Goal: Transaction & Acquisition: Purchase product/service

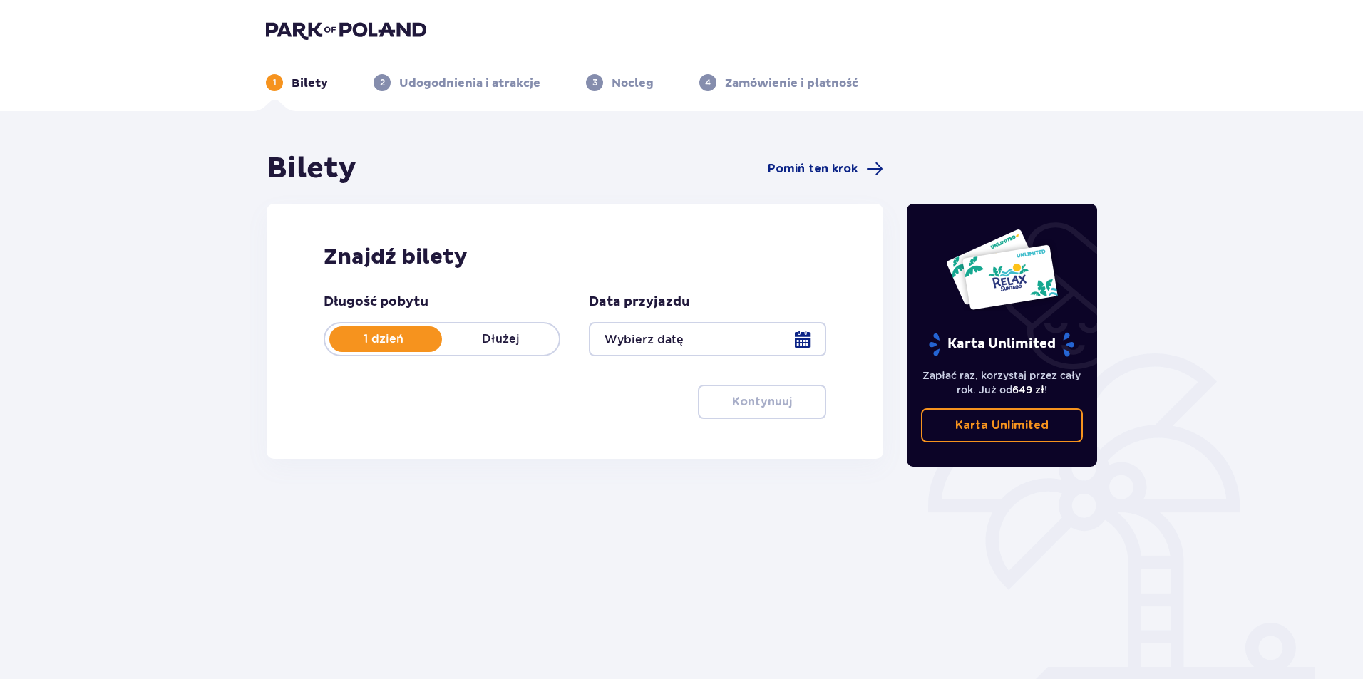
click at [802, 332] on div at bounding box center [707, 339] width 237 height 34
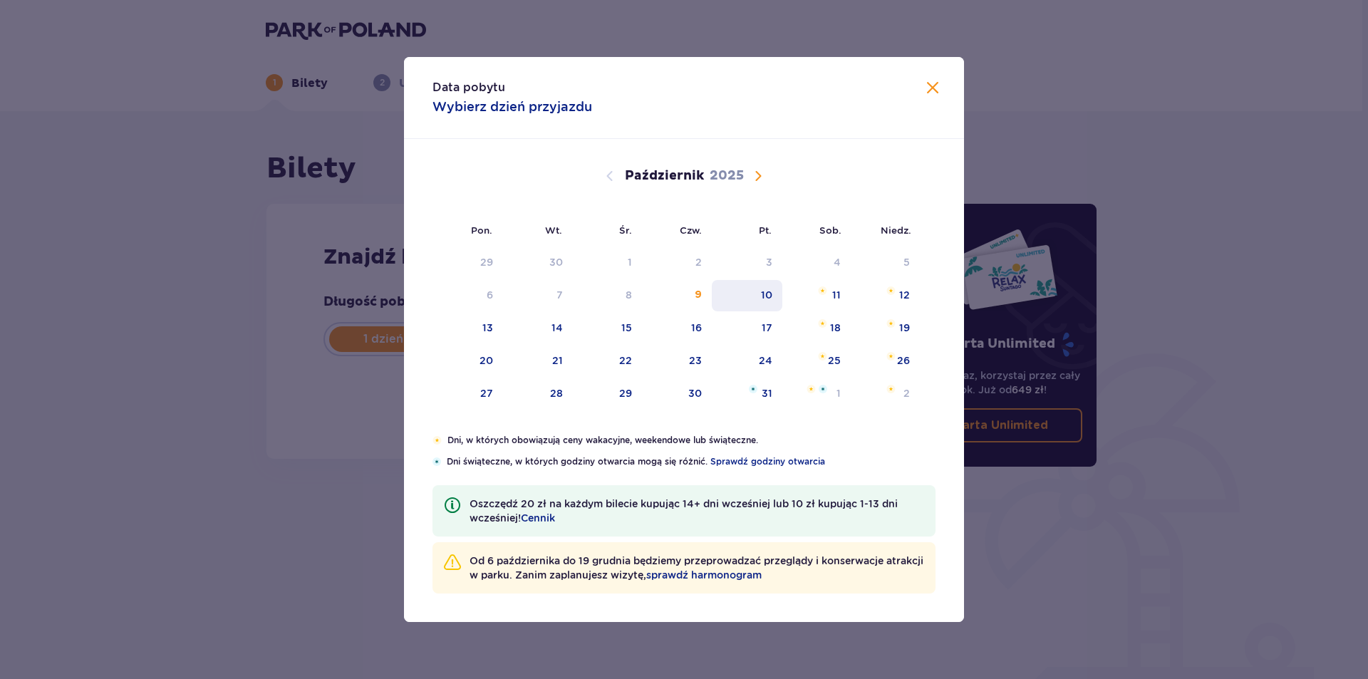
click at [779, 301] on div "10" at bounding box center [747, 295] width 71 height 31
type input "[DATE]"
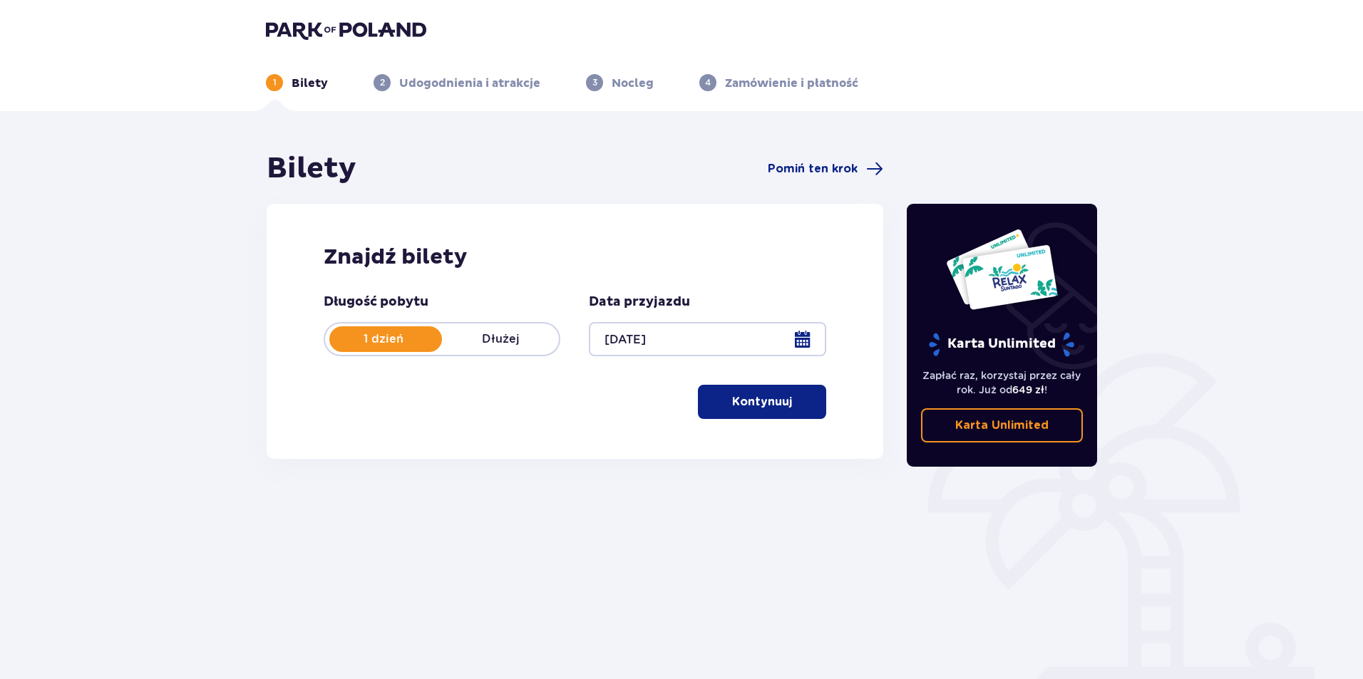
click at [753, 401] on p "Kontynuuj" at bounding box center [762, 402] width 60 height 16
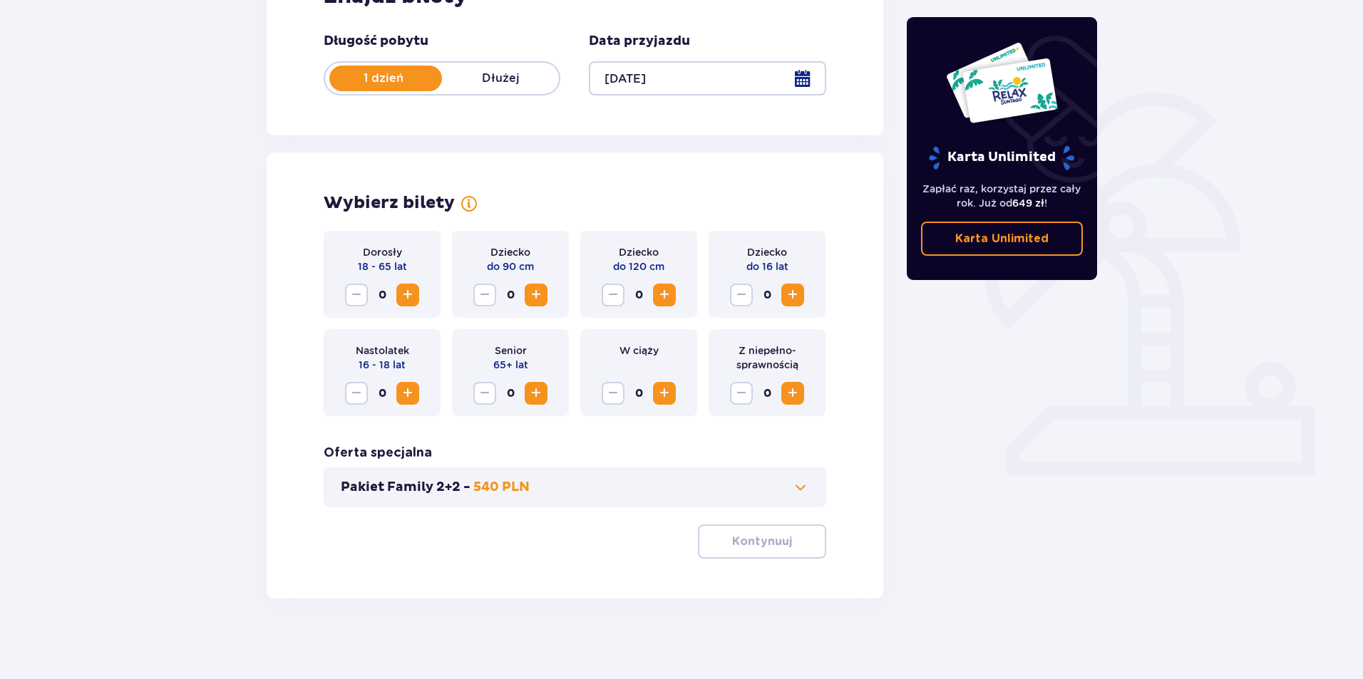
scroll to position [266, 0]
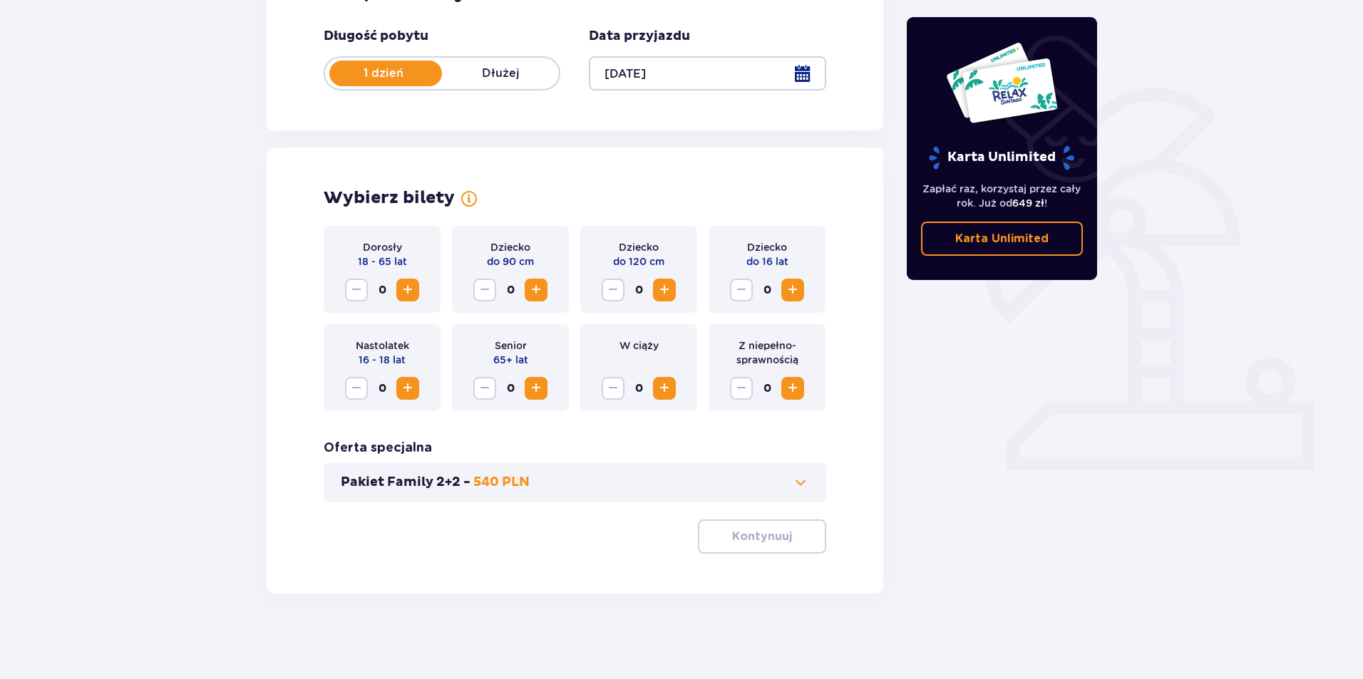
click at [417, 294] on button "Zwiększ" at bounding box center [407, 290] width 23 height 23
click at [795, 291] on span "Zwiększ" at bounding box center [792, 290] width 17 height 17
click at [796, 531] on span "button" at bounding box center [794, 536] width 17 height 17
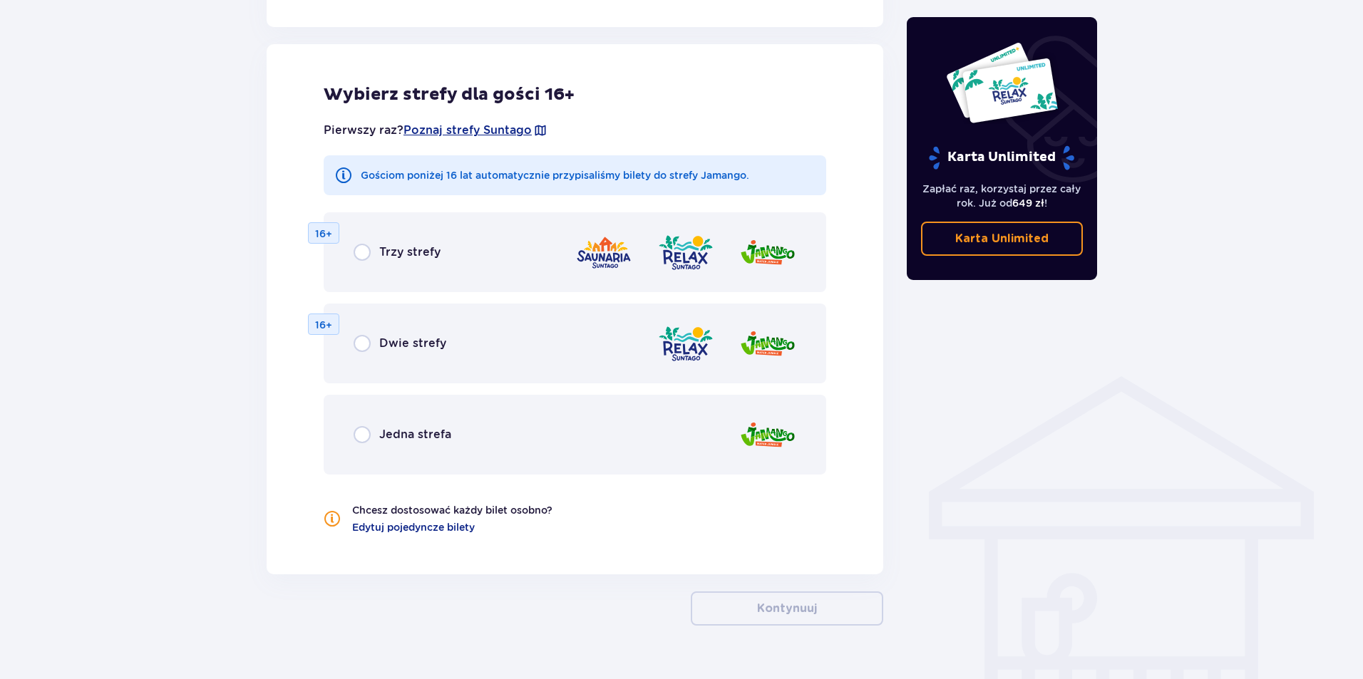
scroll to position [791, 0]
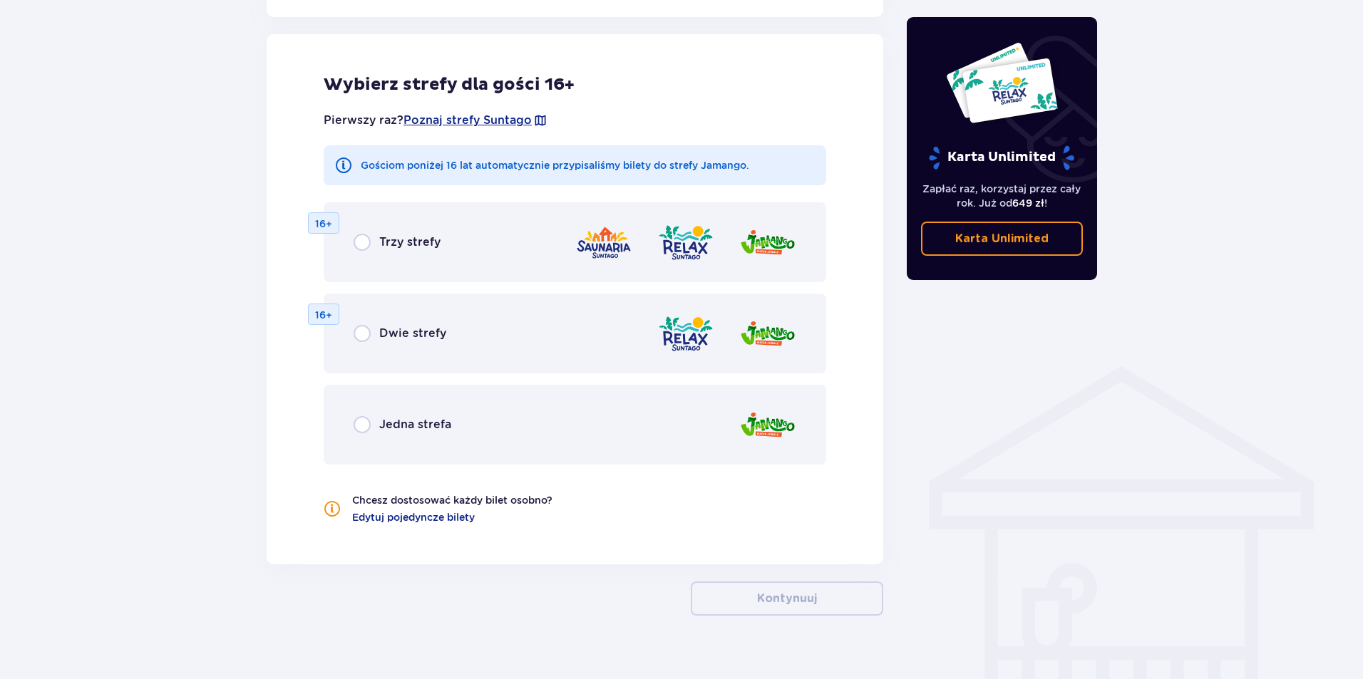
click at [368, 426] on input "radio" at bounding box center [362, 424] width 17 height 17
radio input "true"
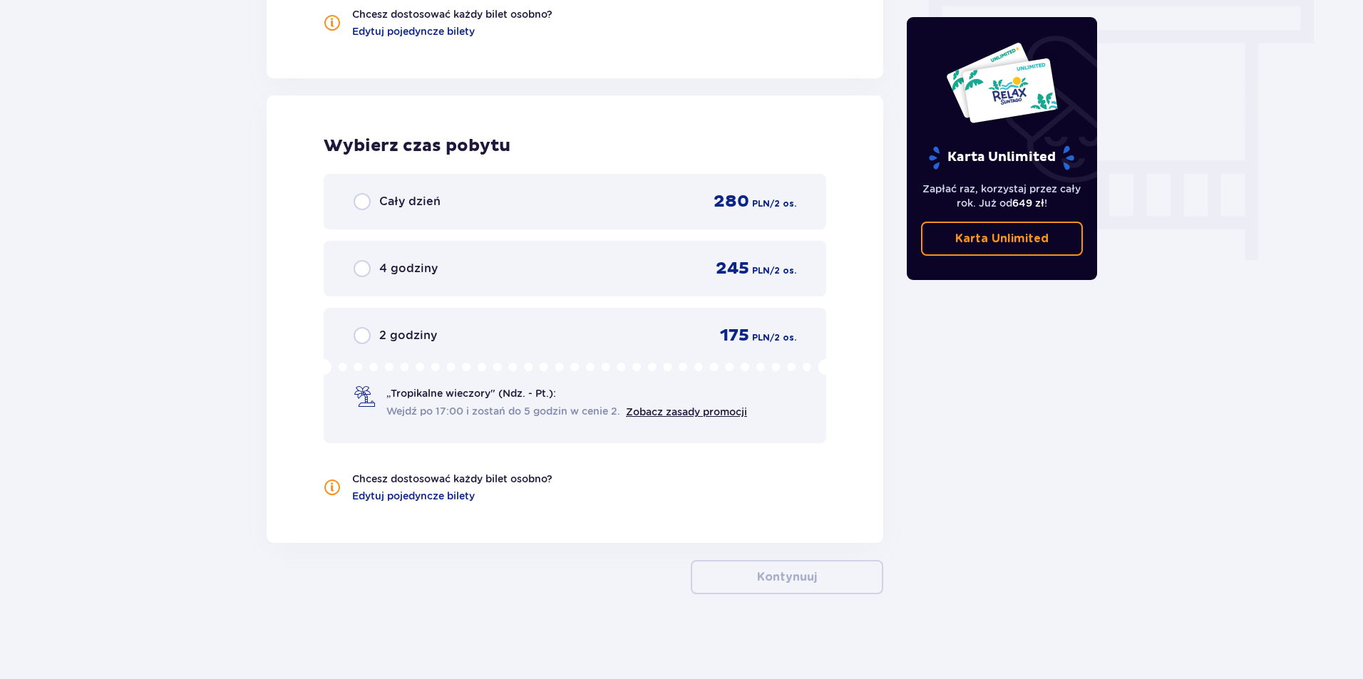
scroll to position [1278, 0]
click at [361, 270] on input "radio" at bounding box center [362, 267] width 17 height 17
radio input "true"
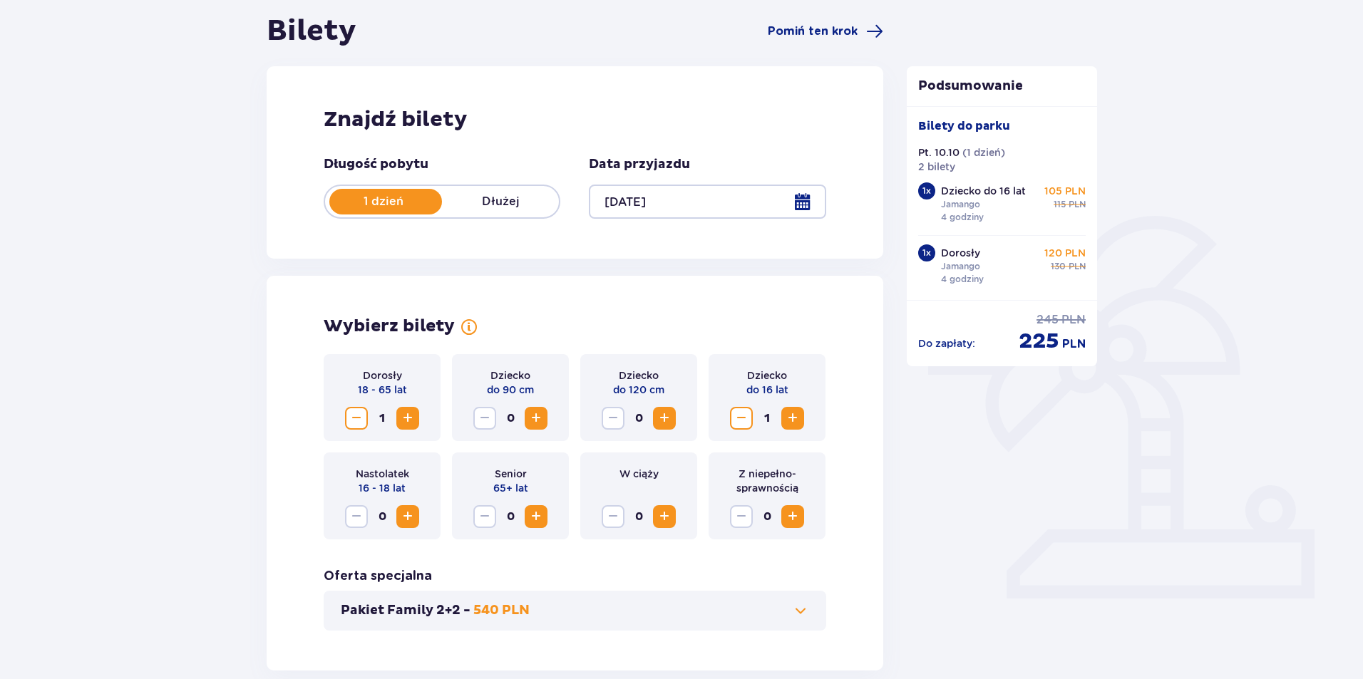
scroll to position [0, 0]
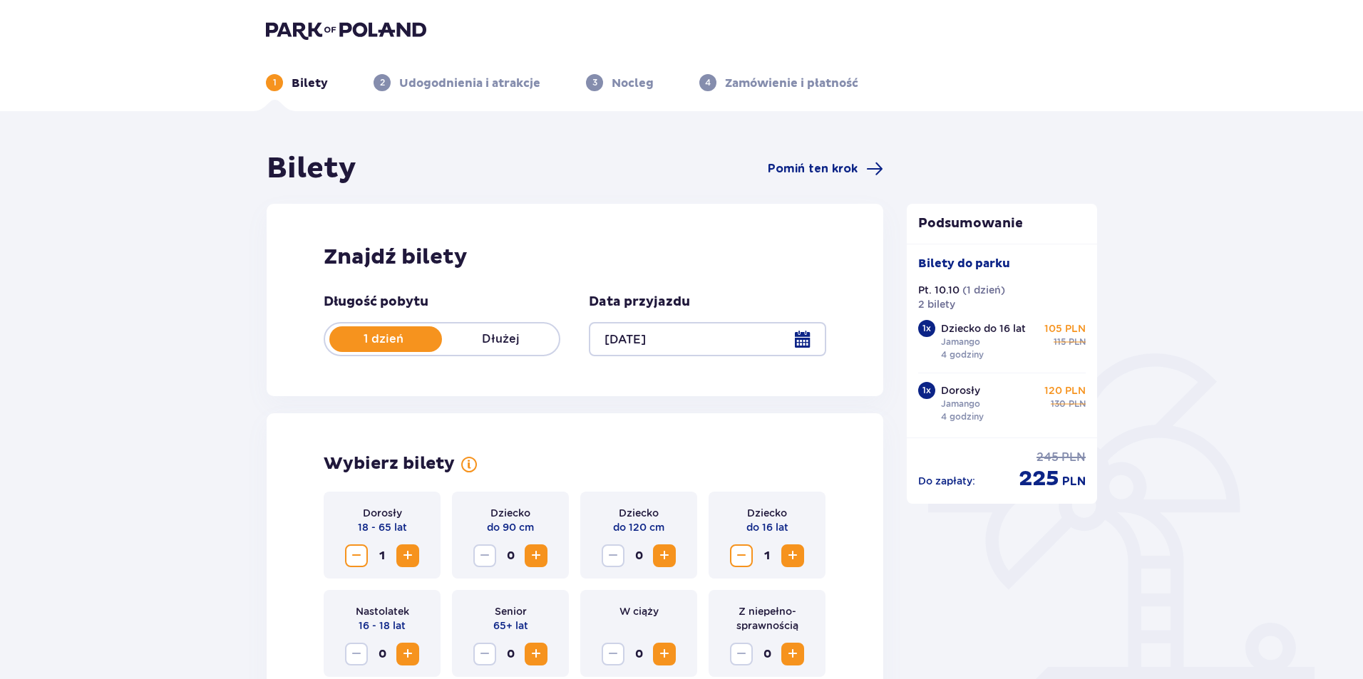
click at [805, 344] on div at bounding box center [707, 339] width 237 height 34
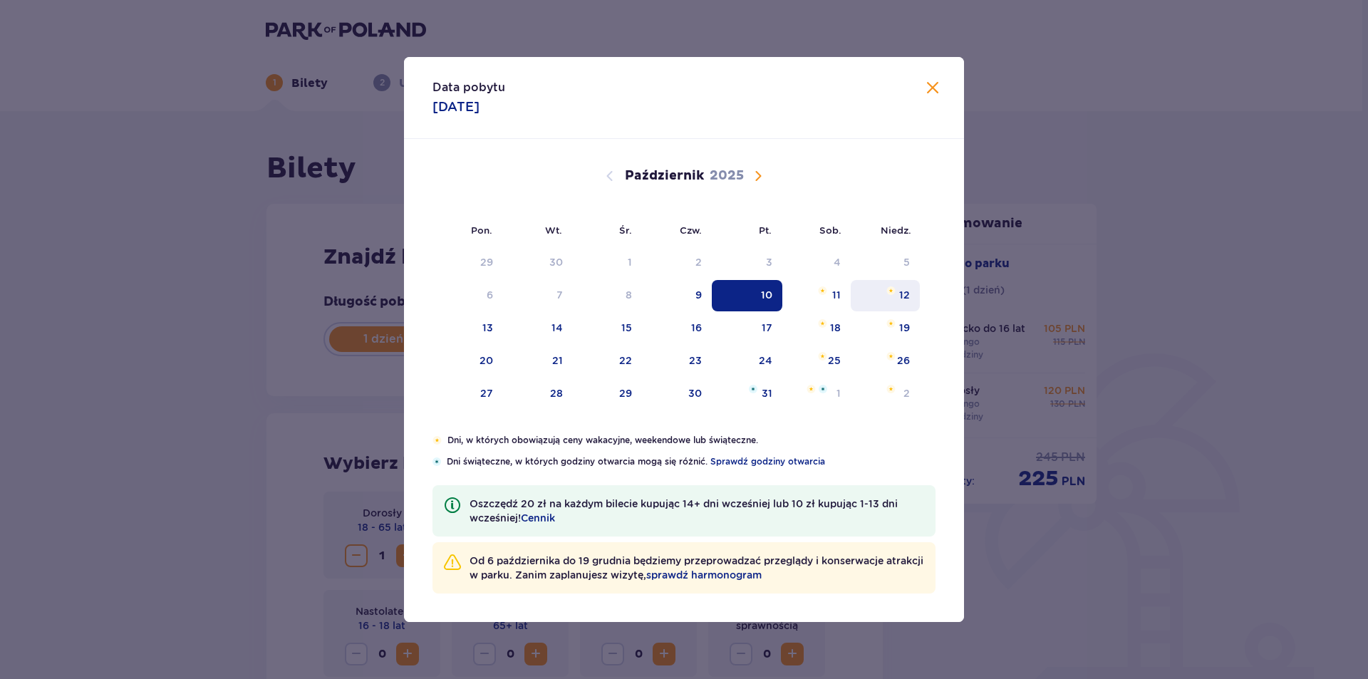
click at [893, 297] on div "12" at bounding box center [885, 295] width 69 height 31
type input "12.10.25"
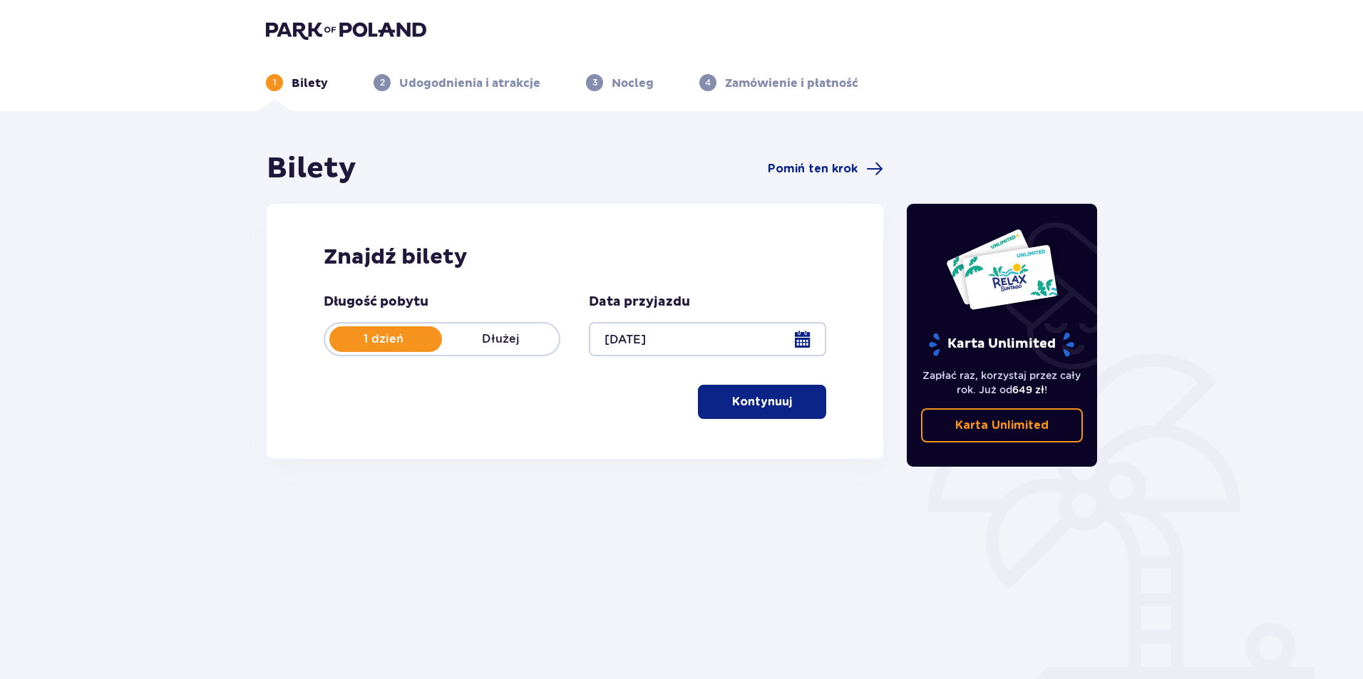
click at [766, 397] on p "Kontynuuj" at bounding box center [762, 402] width 60 height 16
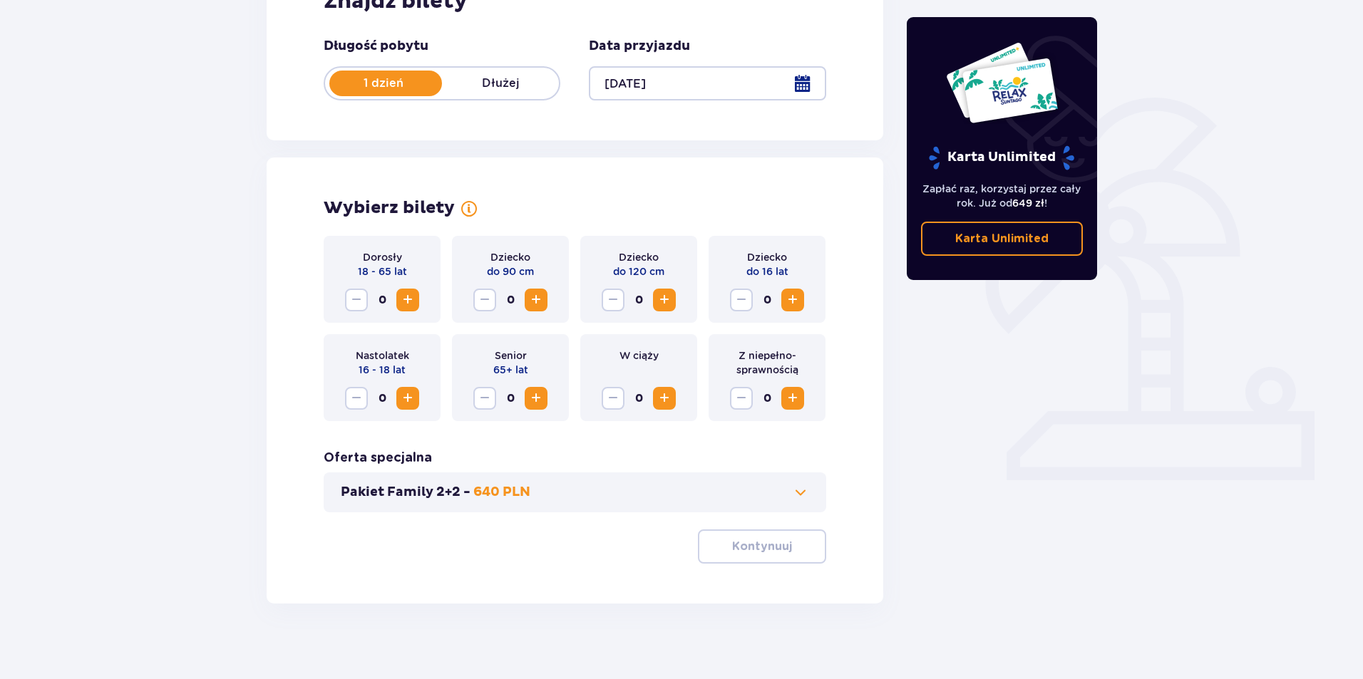
scroll to position [266, 0]
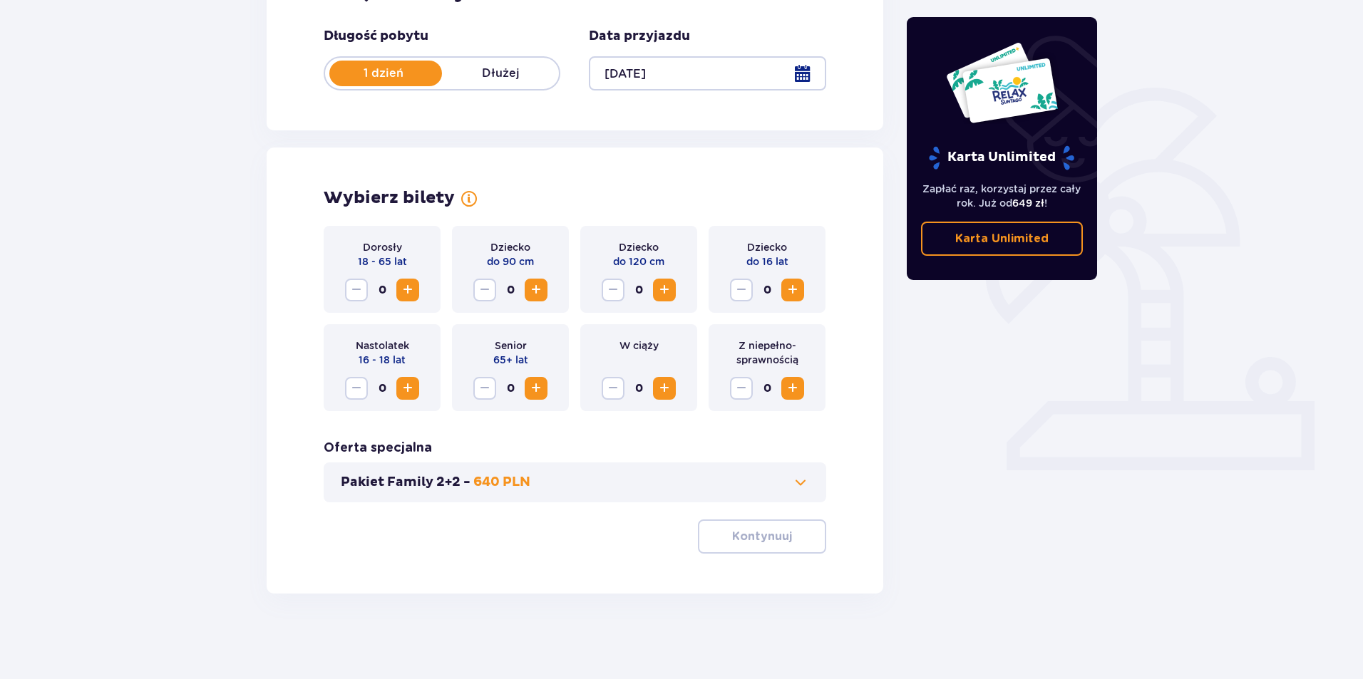
click at [413, 295] on span "Zwiększ" at bounding box center [407, 290] width 17 height 17
click at [790, 285] on span "Zwiększ" at bounding box center [792, 290] width 17 height 17
click at [771, 545] on p "Kontynuuj" at bounding box center [762, 537] width 60 height 16
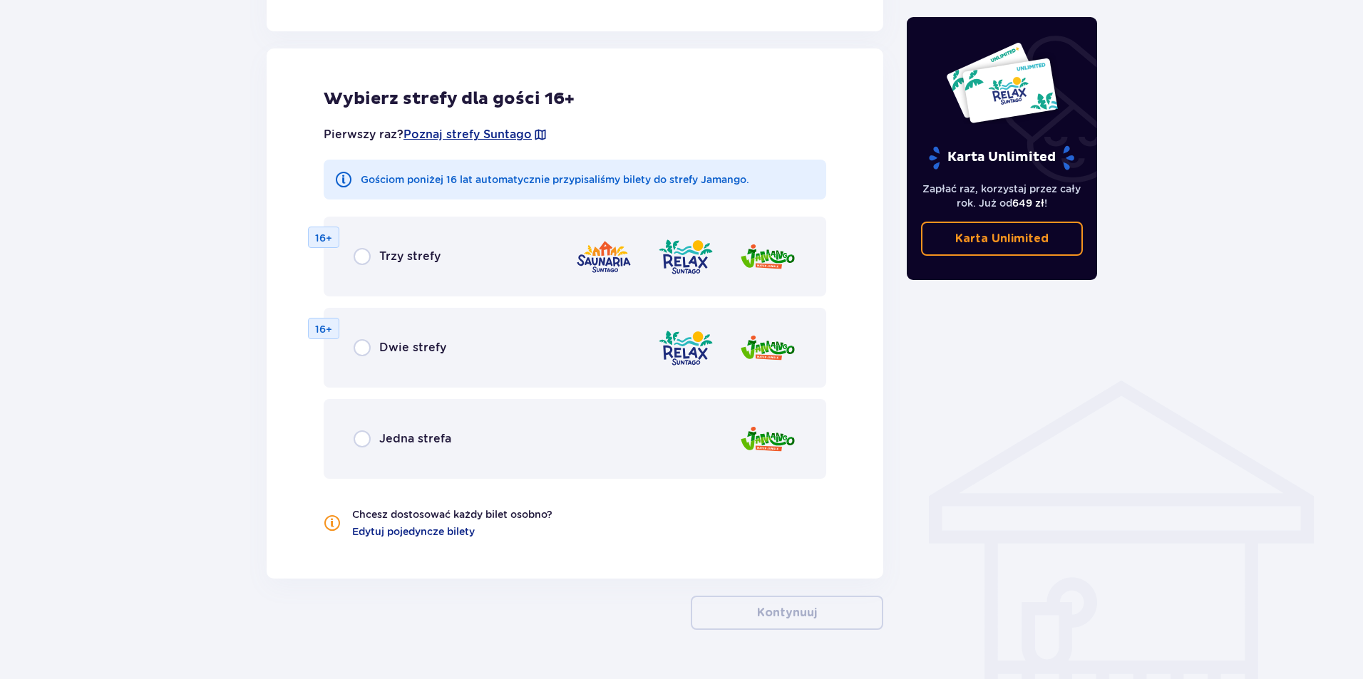
scroll to position [791, 0]
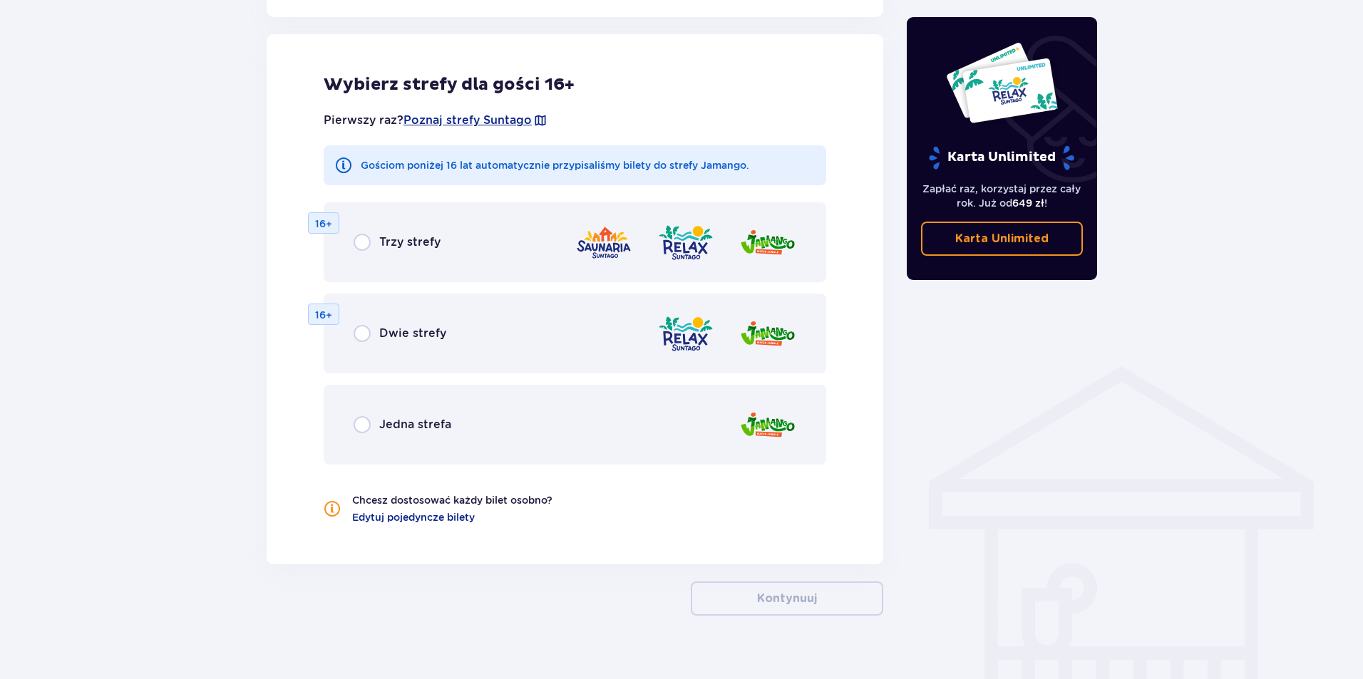
click at [364, 433] on input "radio" at bounding box center [362, 424] width 17 height 17
radio input "true"
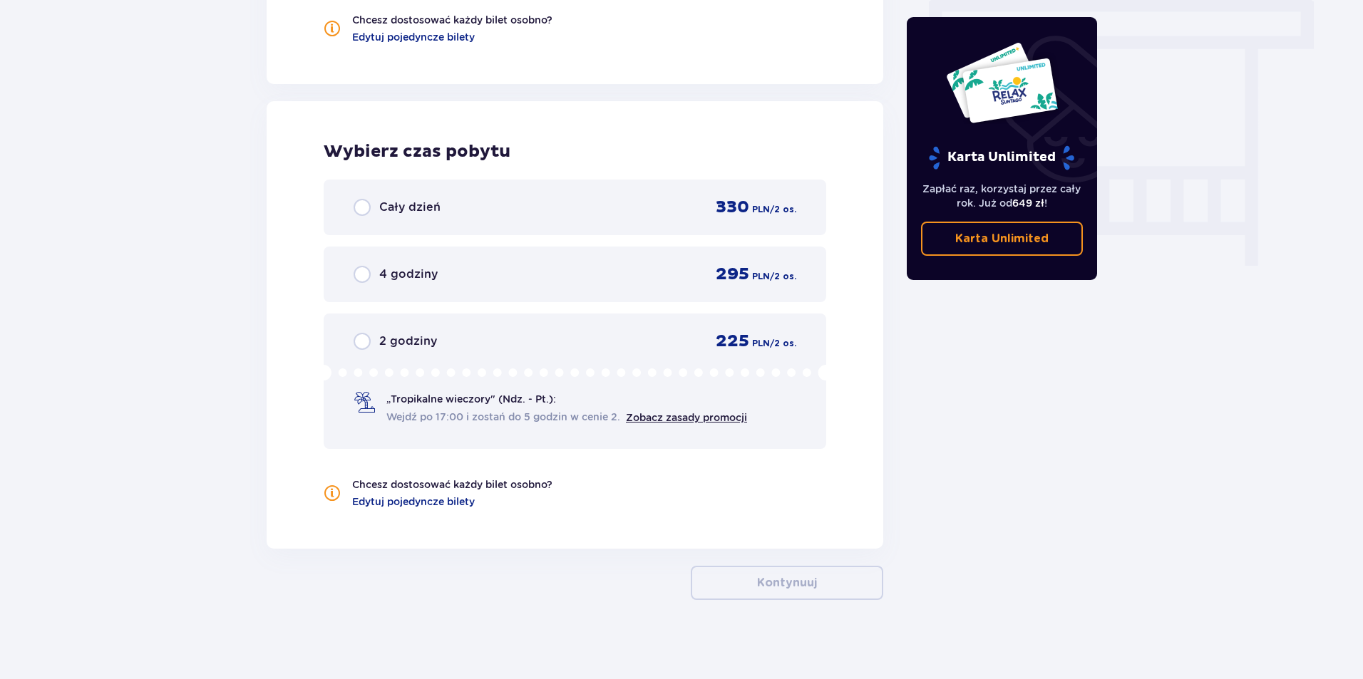
scroll to position [1278, 0]
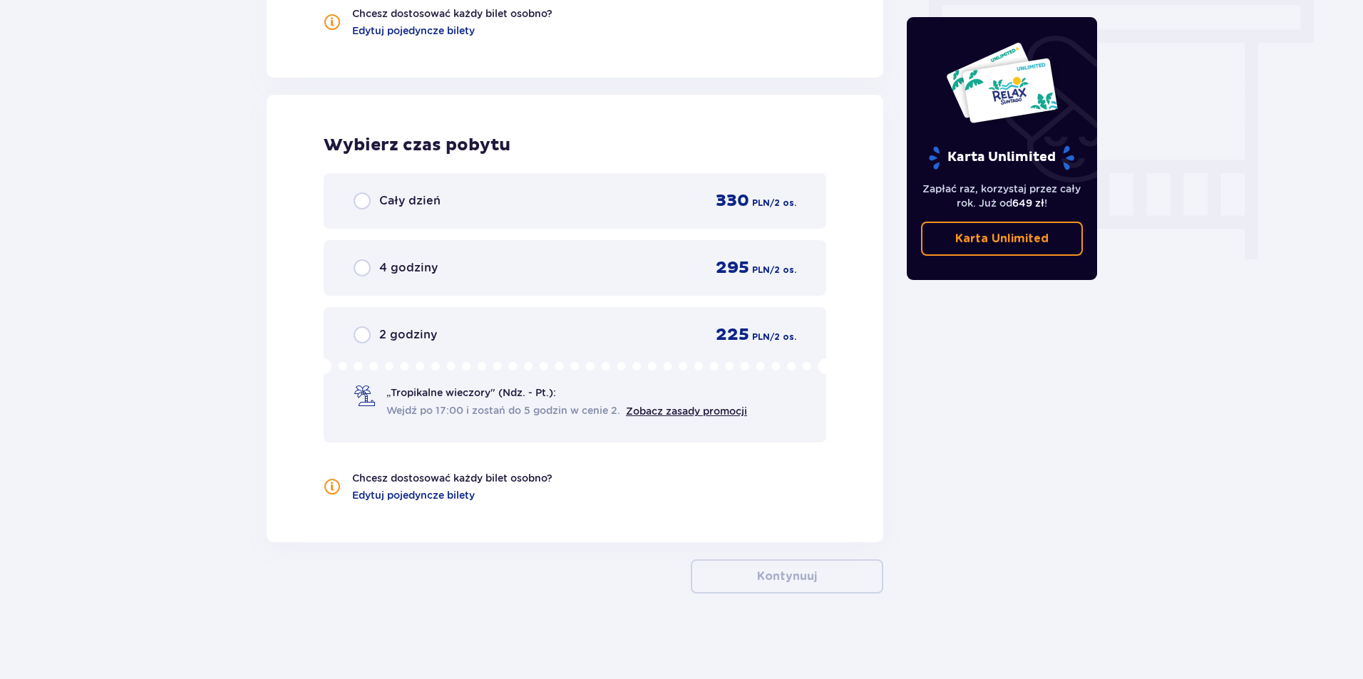
click at [365, 267] on input "radio" at bounding box center [362, 267] width 17 height 17
radio input "true"
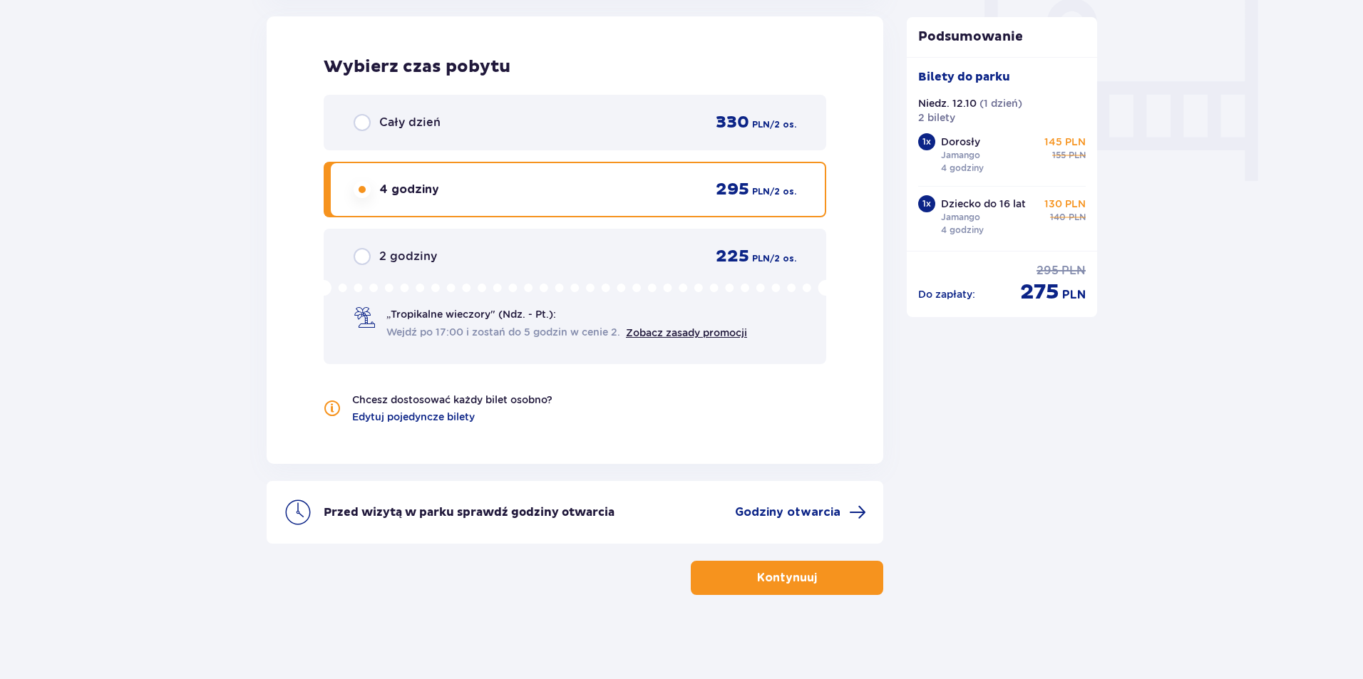
scroll to position [1358, 0]
click at [478, 317] on span "„Tropikalne wieczory" (Ndz. - Pt.):" at bounding box center [471, 313] width 170 height 14
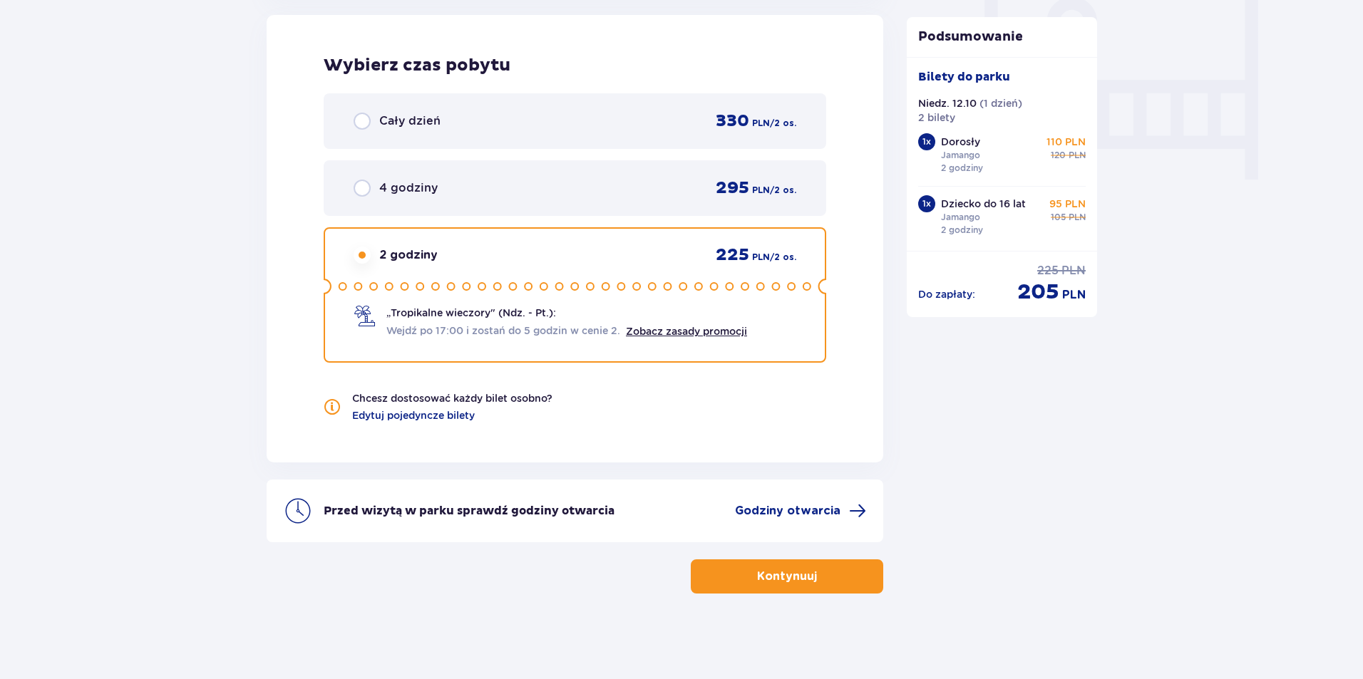
click at [599, 187] on div "4 godziny 295 PLN / 2 os." at bounding box center [575, 187] width 443 height 21
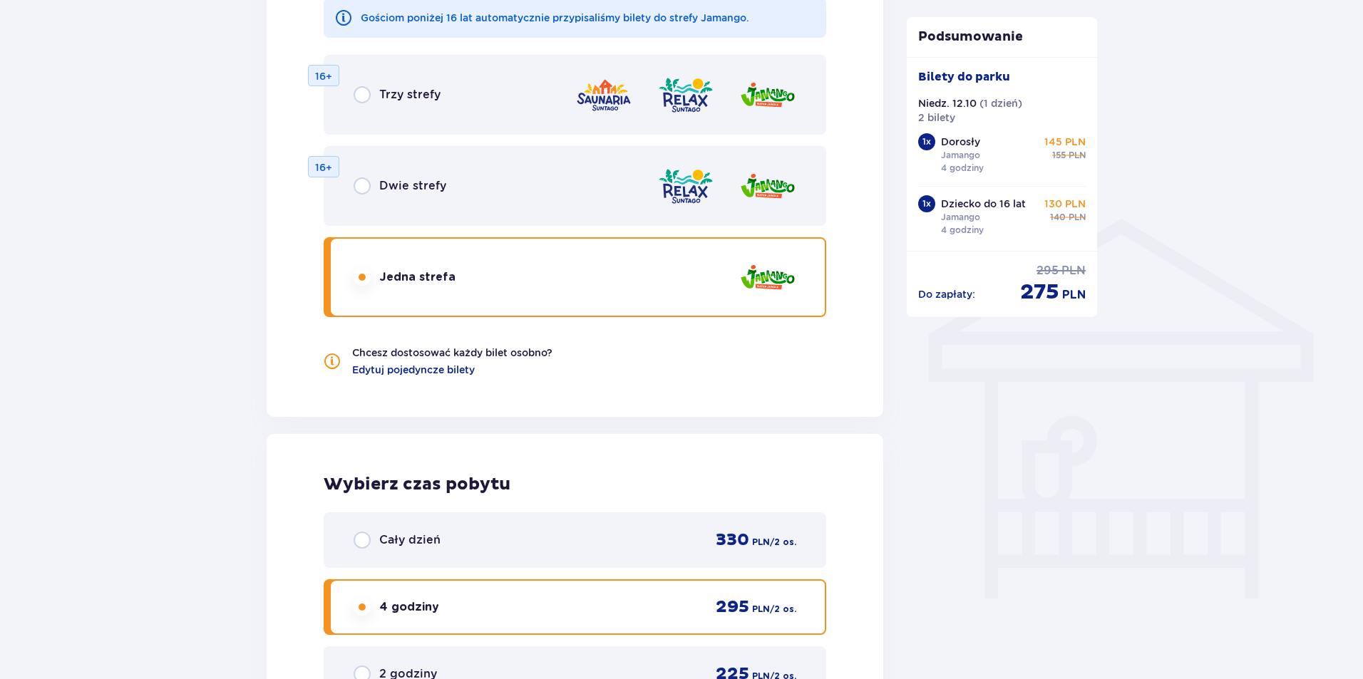
scroll to position [788, 0]
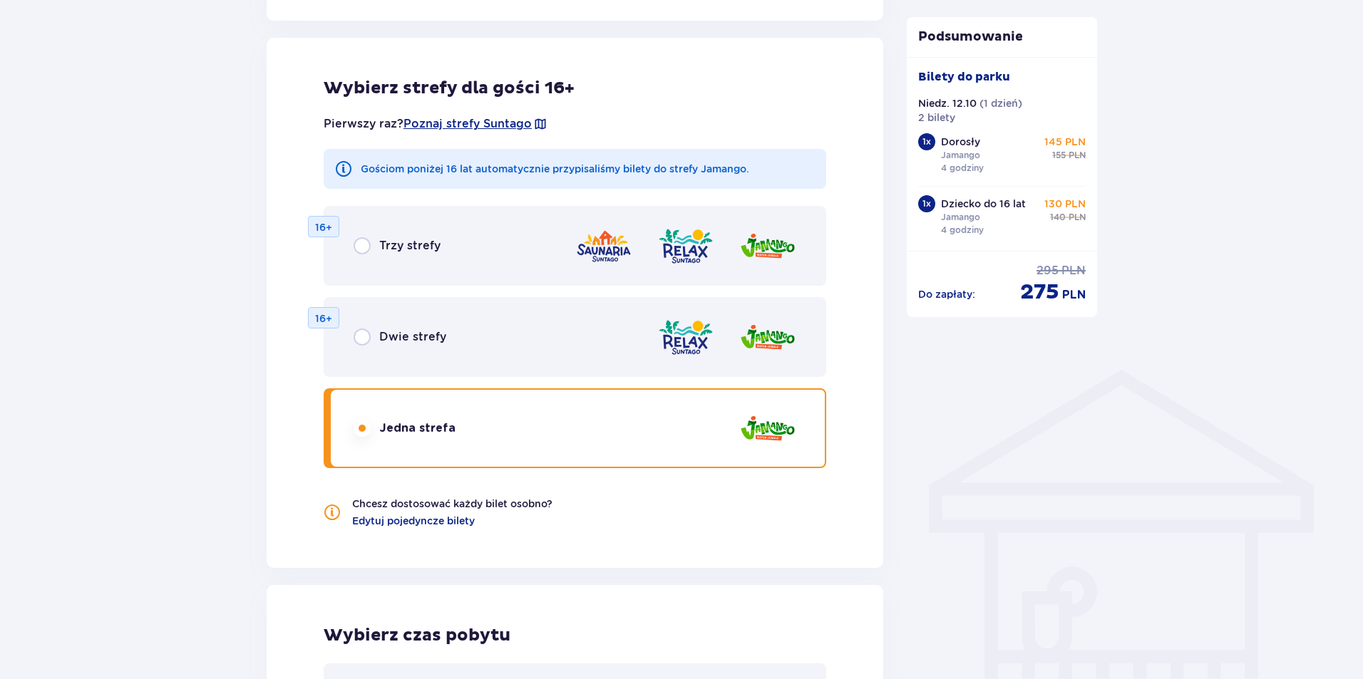
click at [354, 334] on input "radio" at bounding box center [362, 337] width 17 height 17
radio input "true"
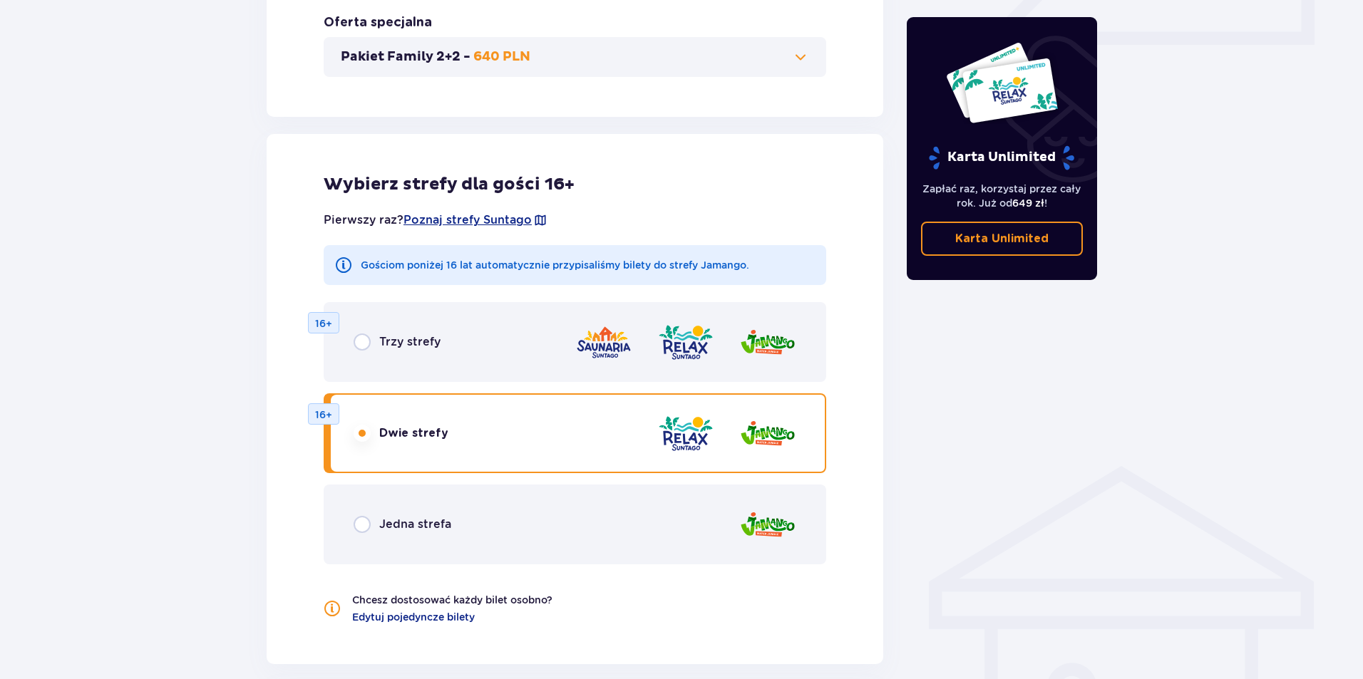
scroll to position [708, 0]
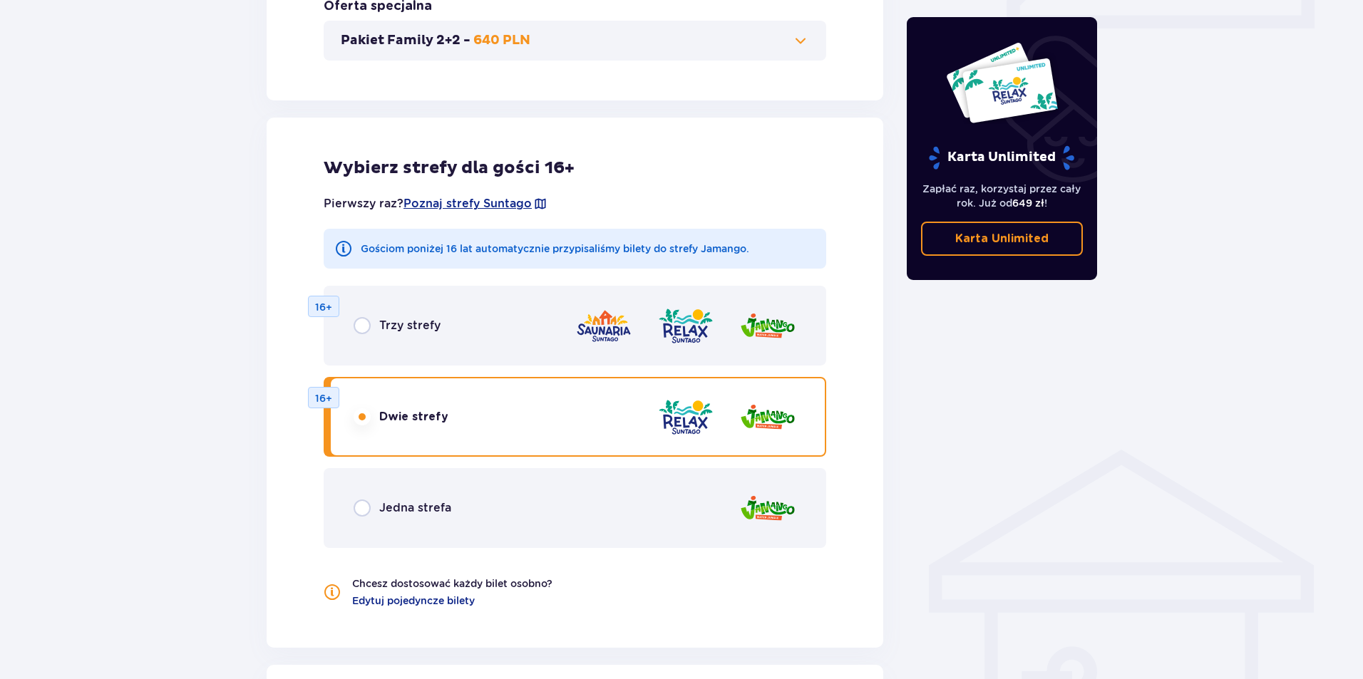
click at [361, 501] on input "radio" at bounding box center [362, 508] width 17 height 17
radio input "true"
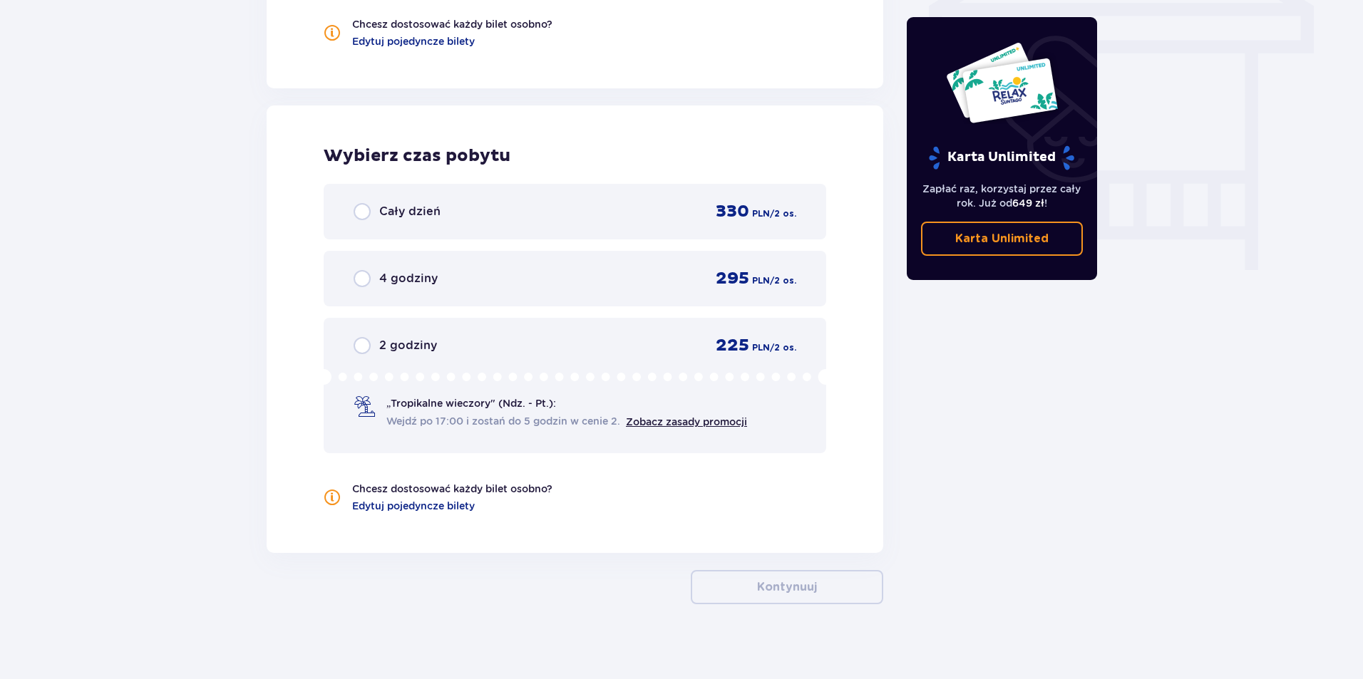
scroll to position [1278, 0]
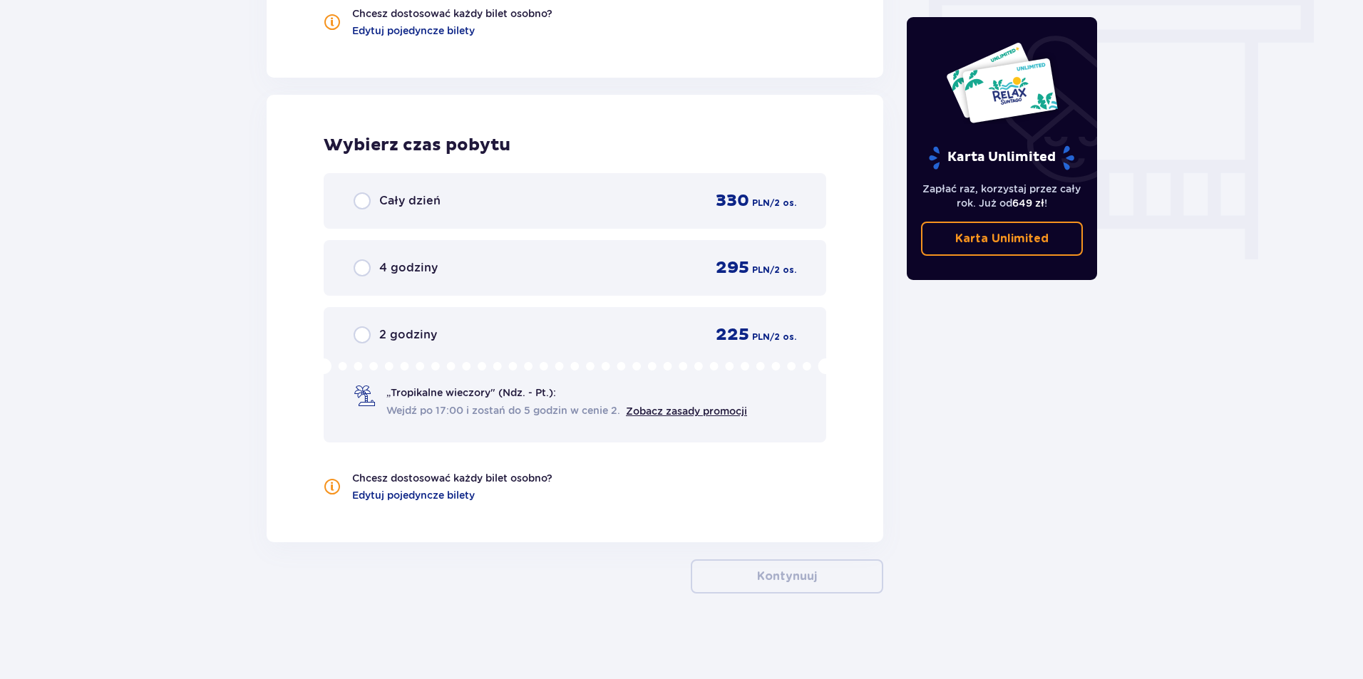
click at [371, 267] on div "4 godziny" at bounding box center [396, 267] width 84 height 17
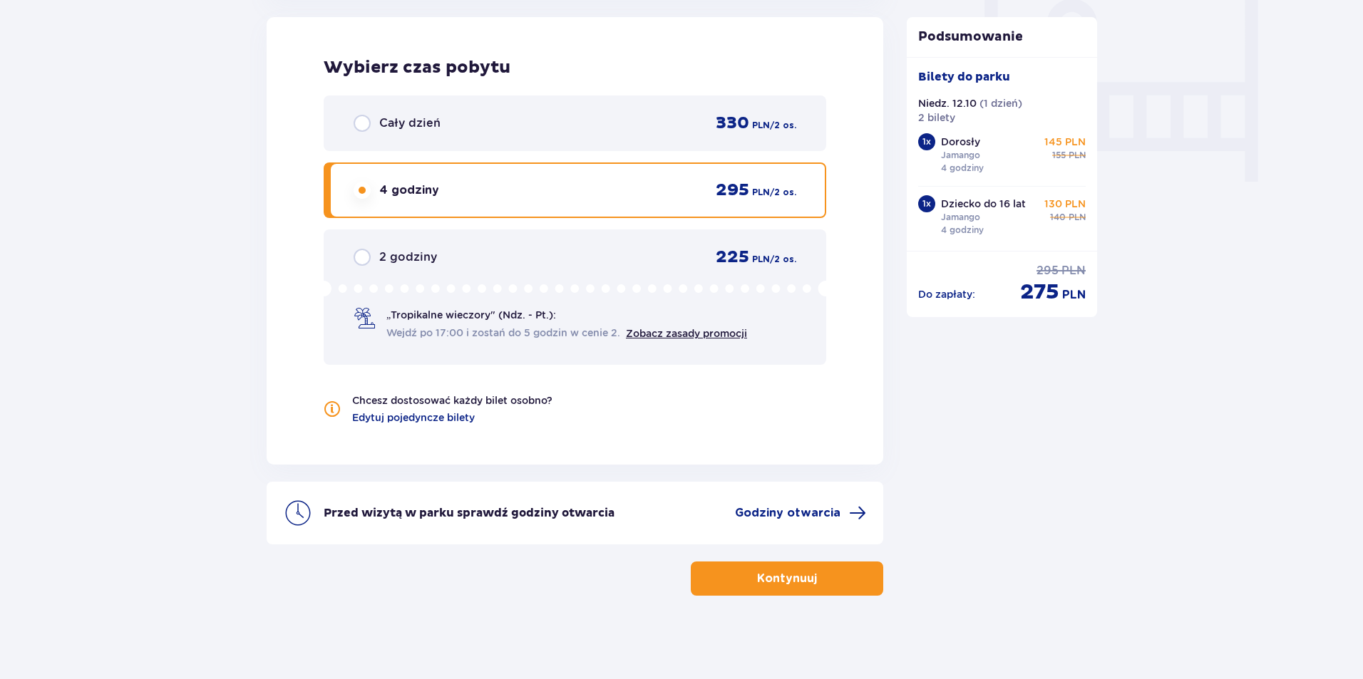
scroll to position [1358, 0]
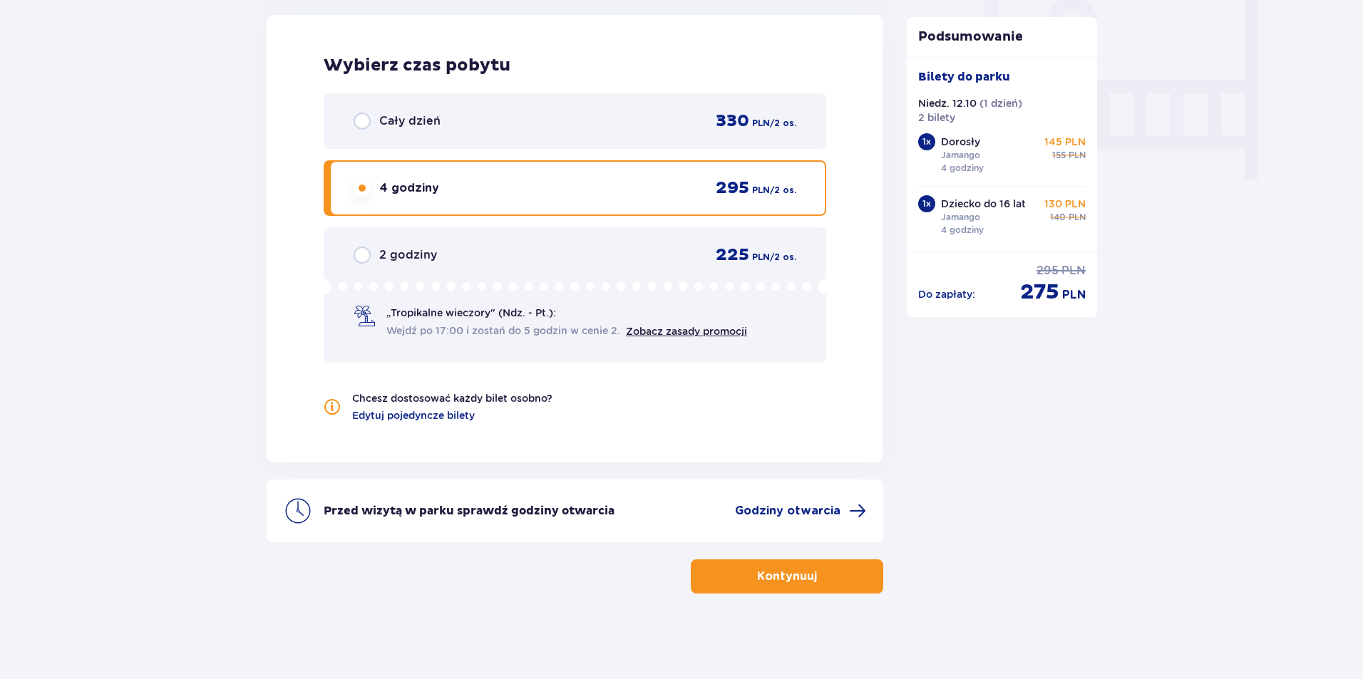
click at [376, 115] on div "Cały dzień" at bounding box center [397, 121] width 87 height 17
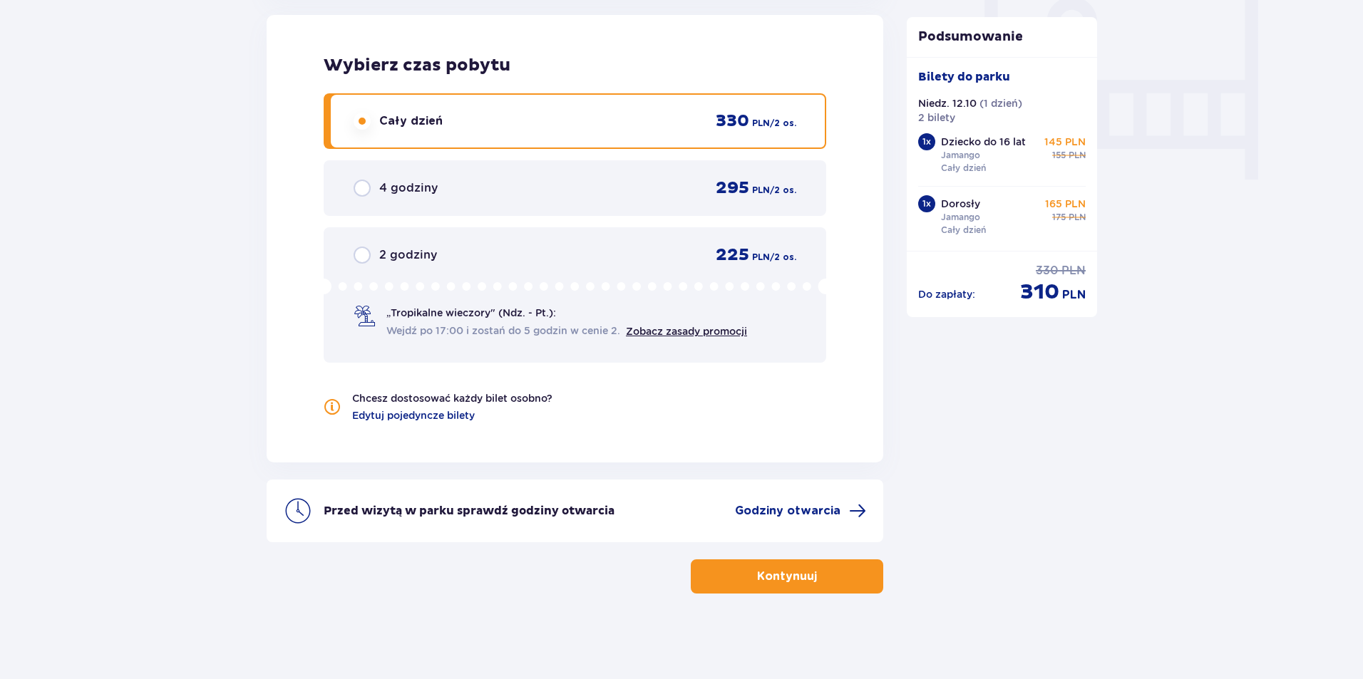
click at [365, 192] on input "radio" at bounding box center [362, 188] width 17 height 17
radio input "true"
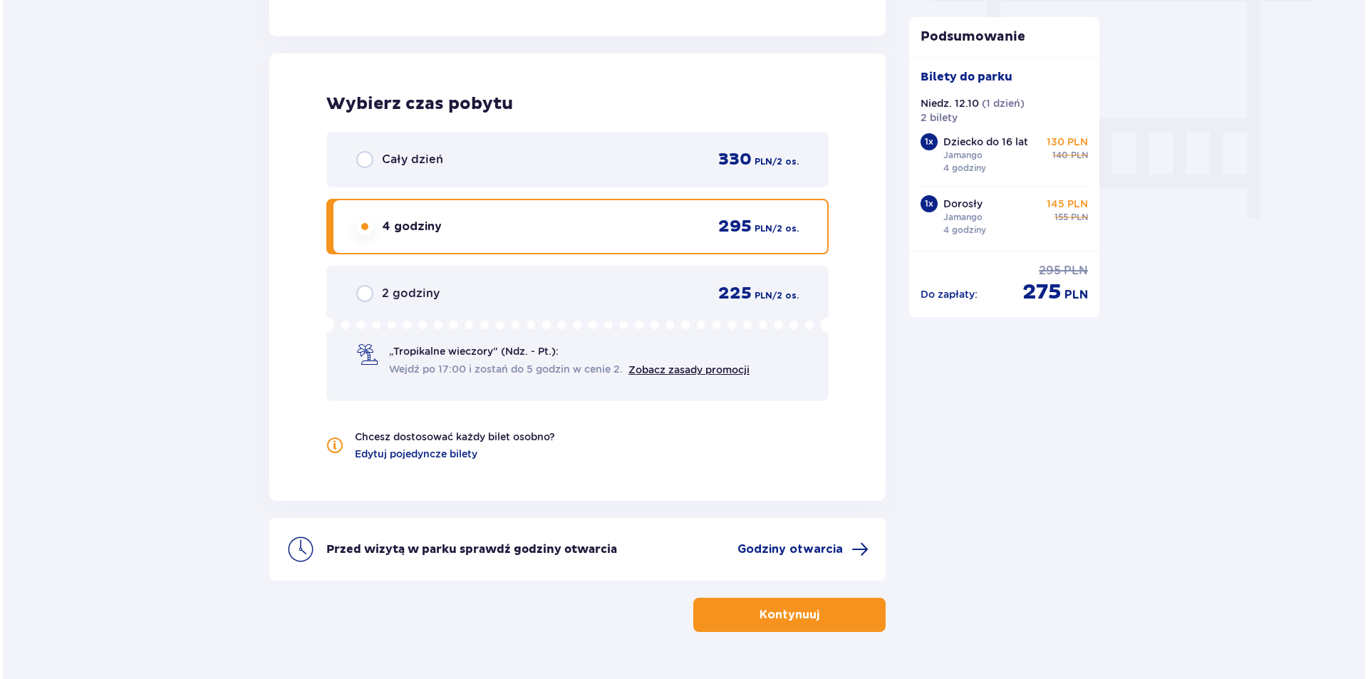
scroll to position [1287, 0]
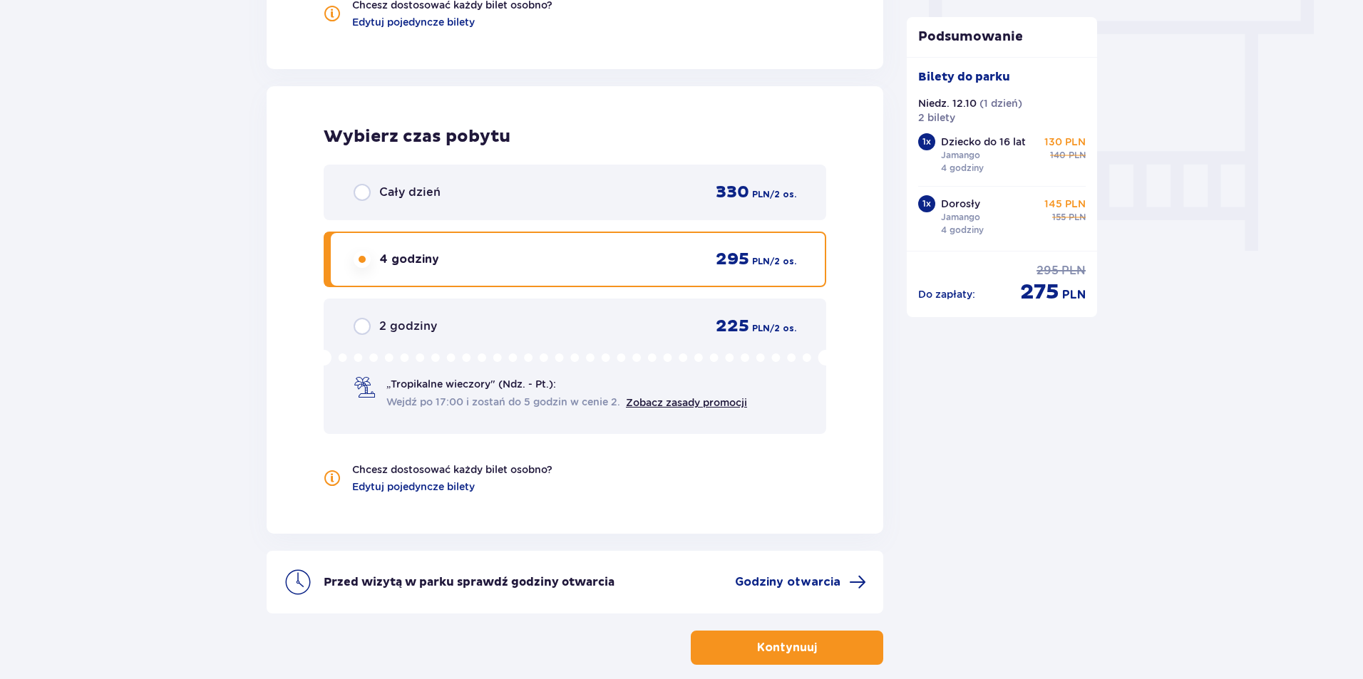
click at [843, 573] on div "Przed wizytą w parku sprawdź godziny otwarcia Godziny otwarcia" at bounding box center [575, 582] width 617 height 63
click at [819, 580] on span "Godziny otwarcia" at bounding box center [787, 582] width 105 height 16
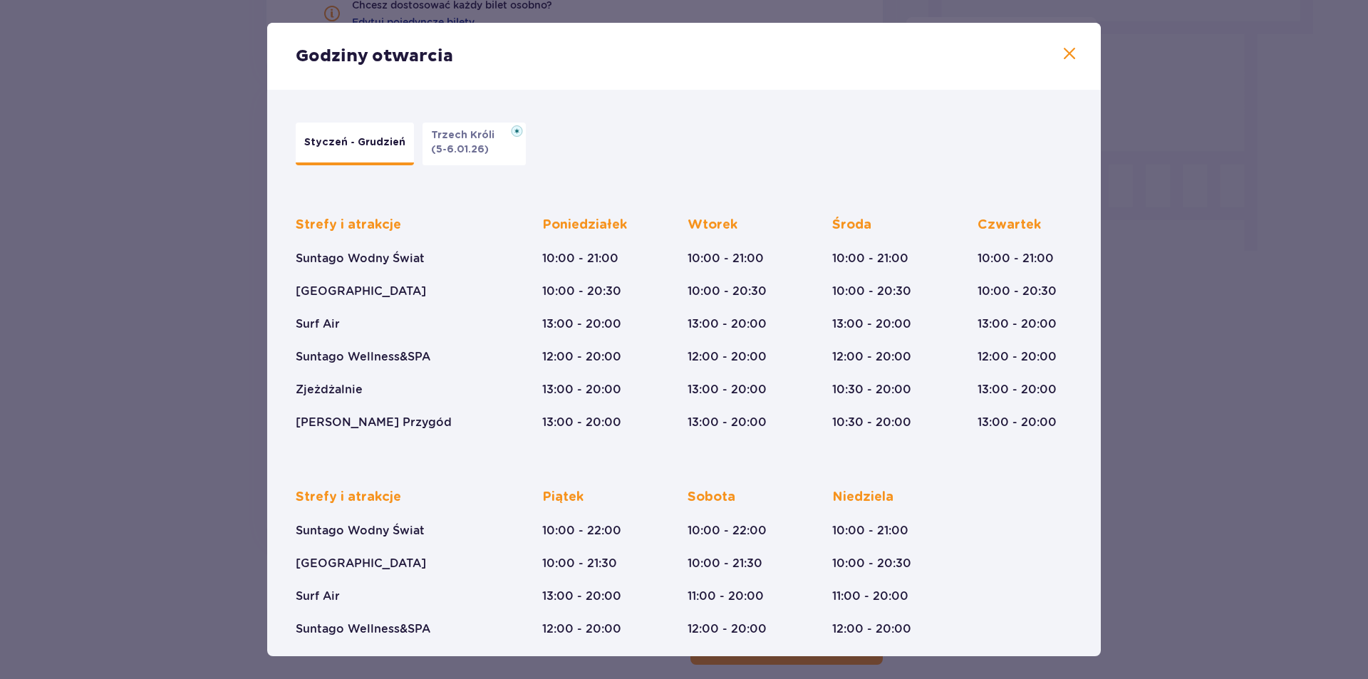
click at [456, 133] on p "Trzech Króli" at bounding box center [467, 135] width 72 height 14
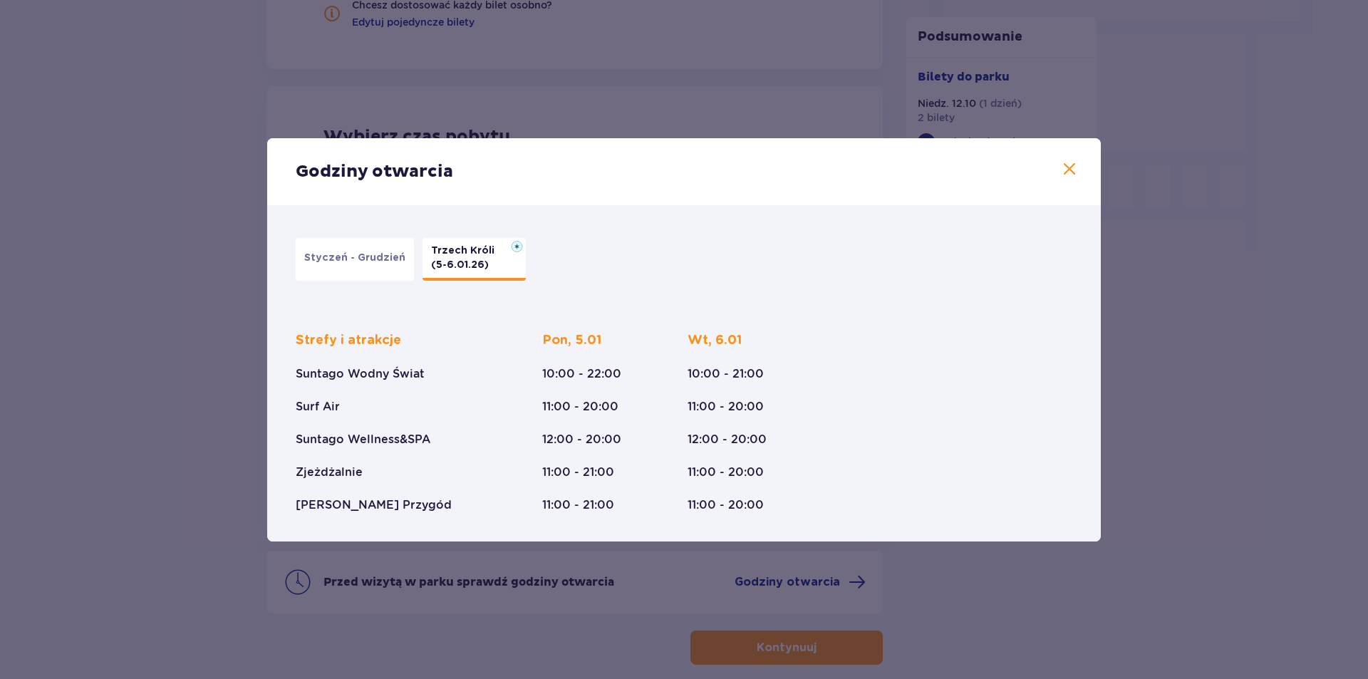
click at [336, 249] on button "Styczeń - Grudzień" at bounding box center [355, 259] width 118 height 43
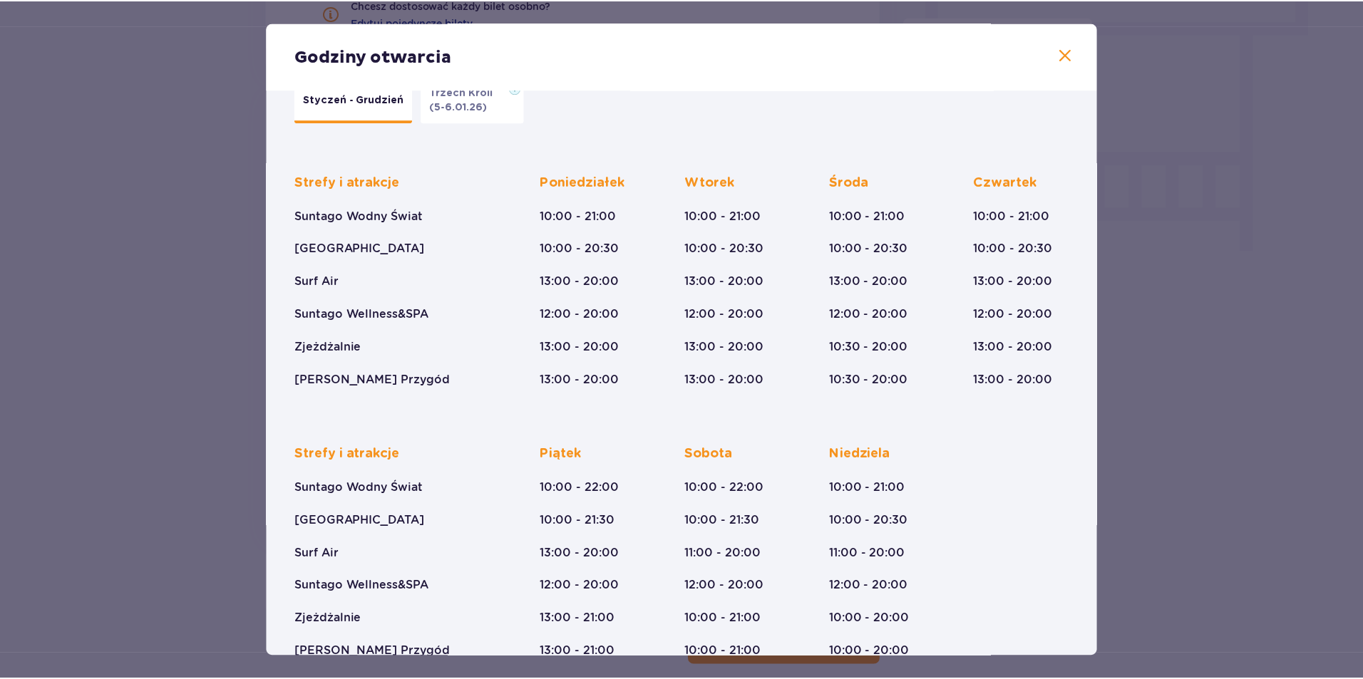
scroll to position [75, 0]
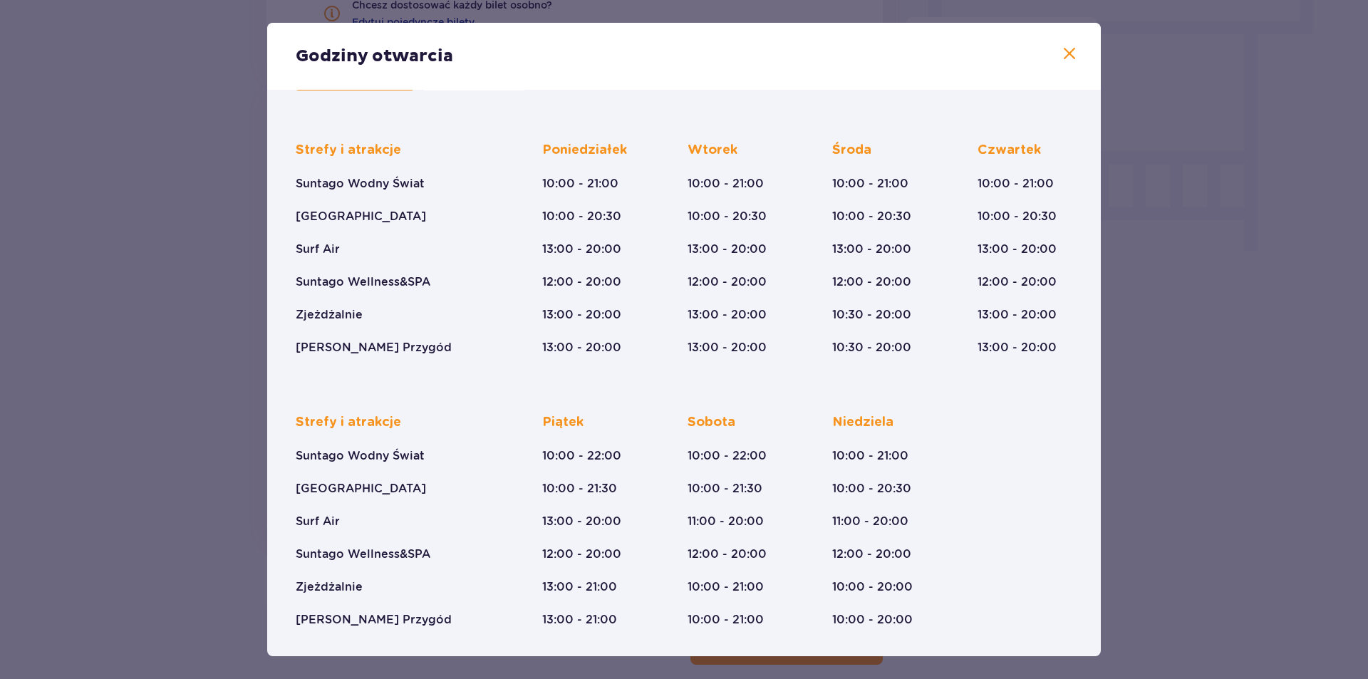
click at [1064, 51] on span at bounding box center [1069, 54] width 17 height 17
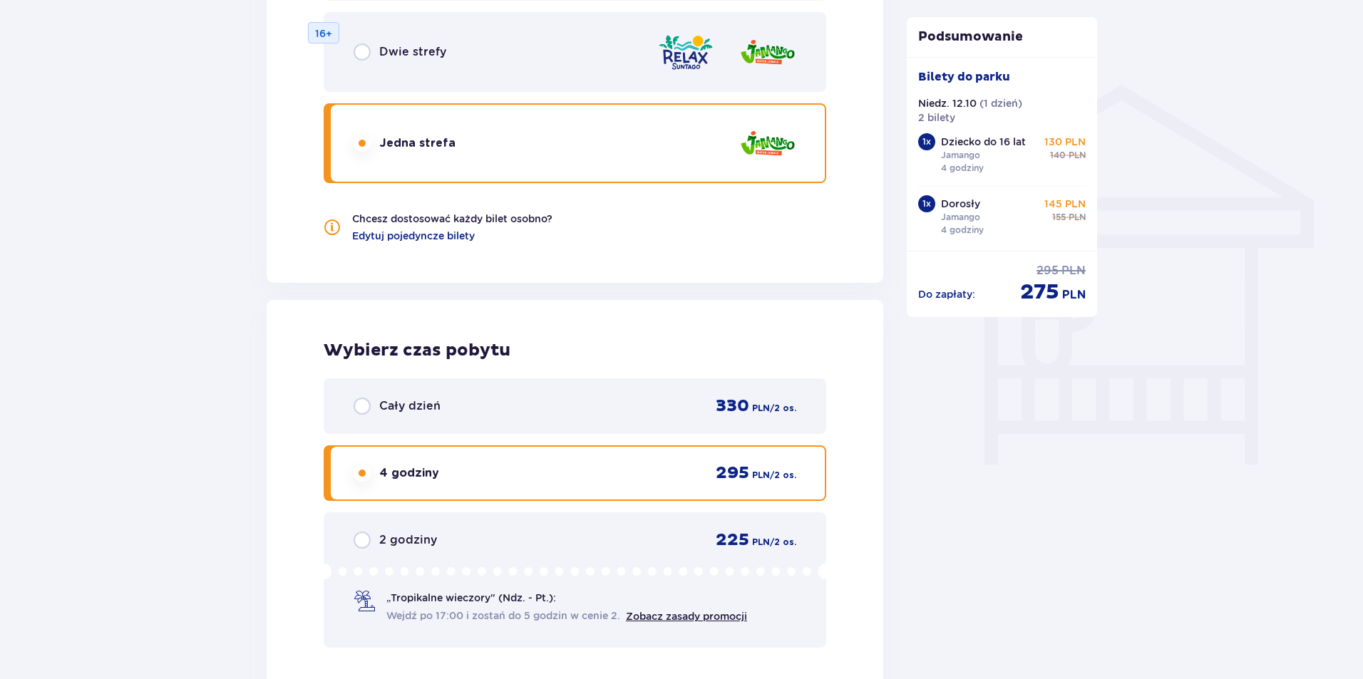
scroll to position [1358, 0]
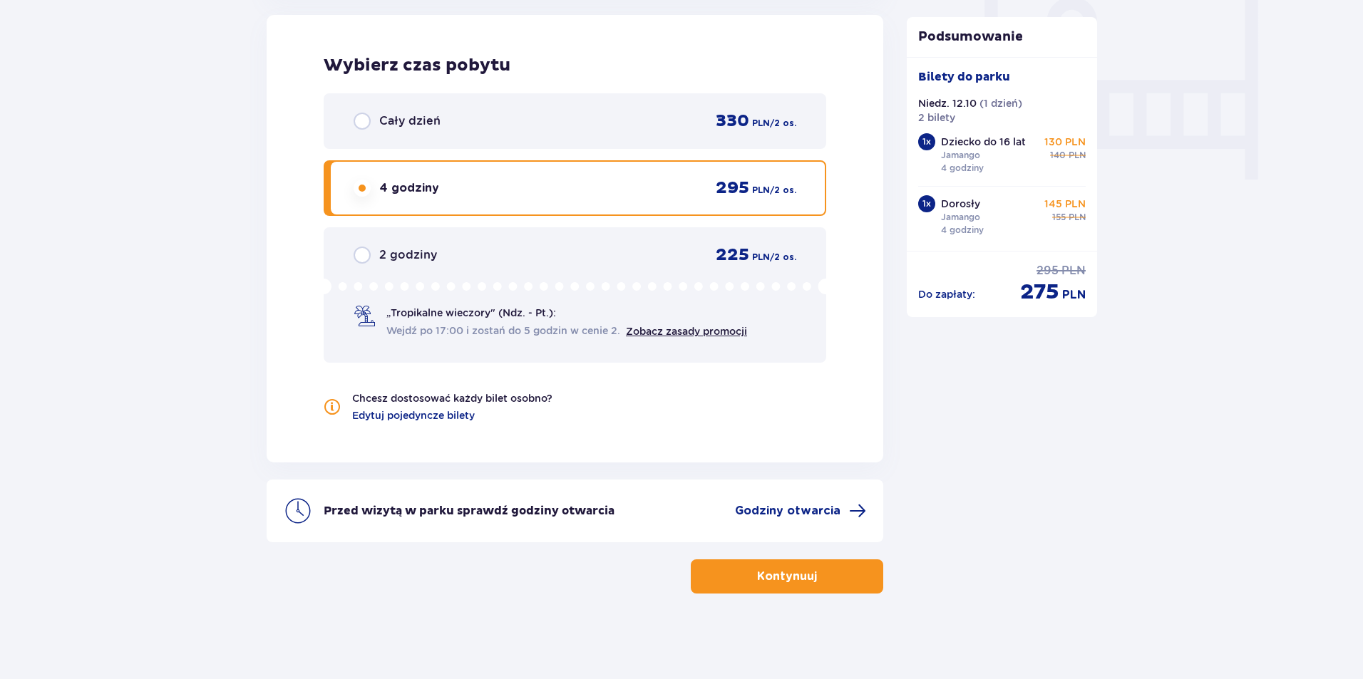
click at [843, 572] on button "Kontynuuj" at bounding box center [787, 577] width 192 height 34
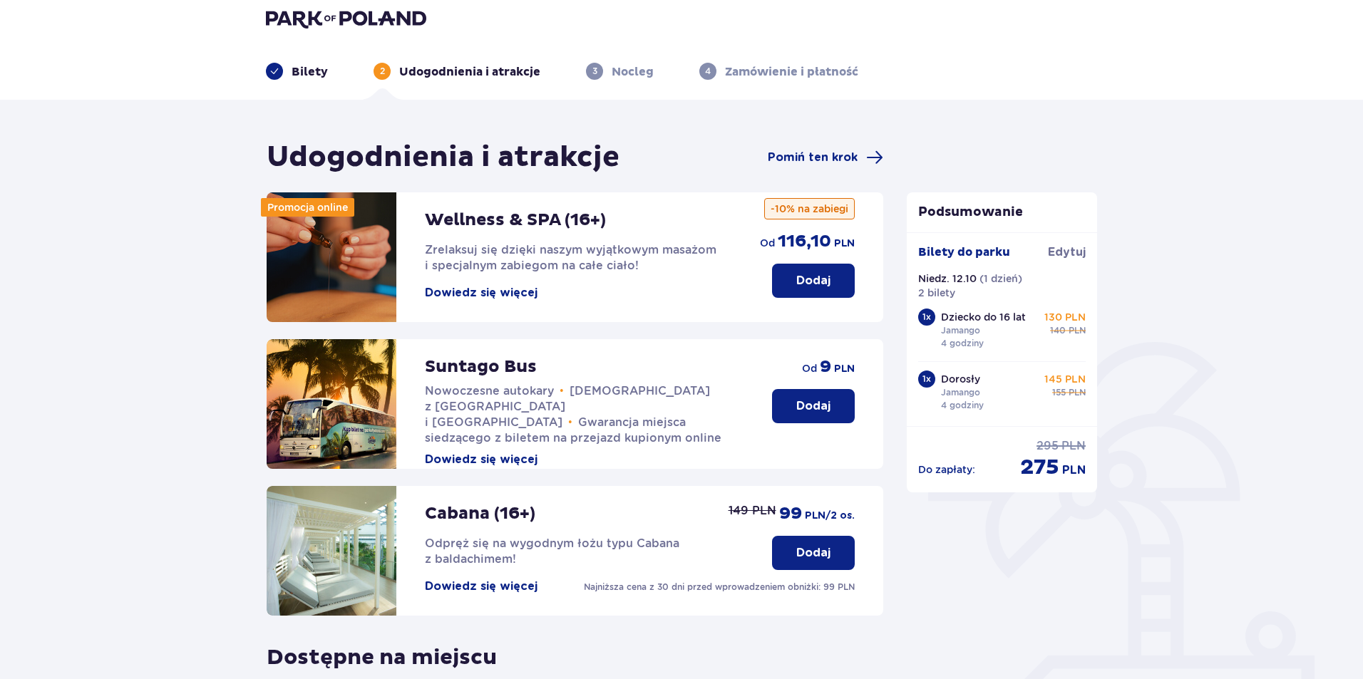
scroll to position [2, 0]
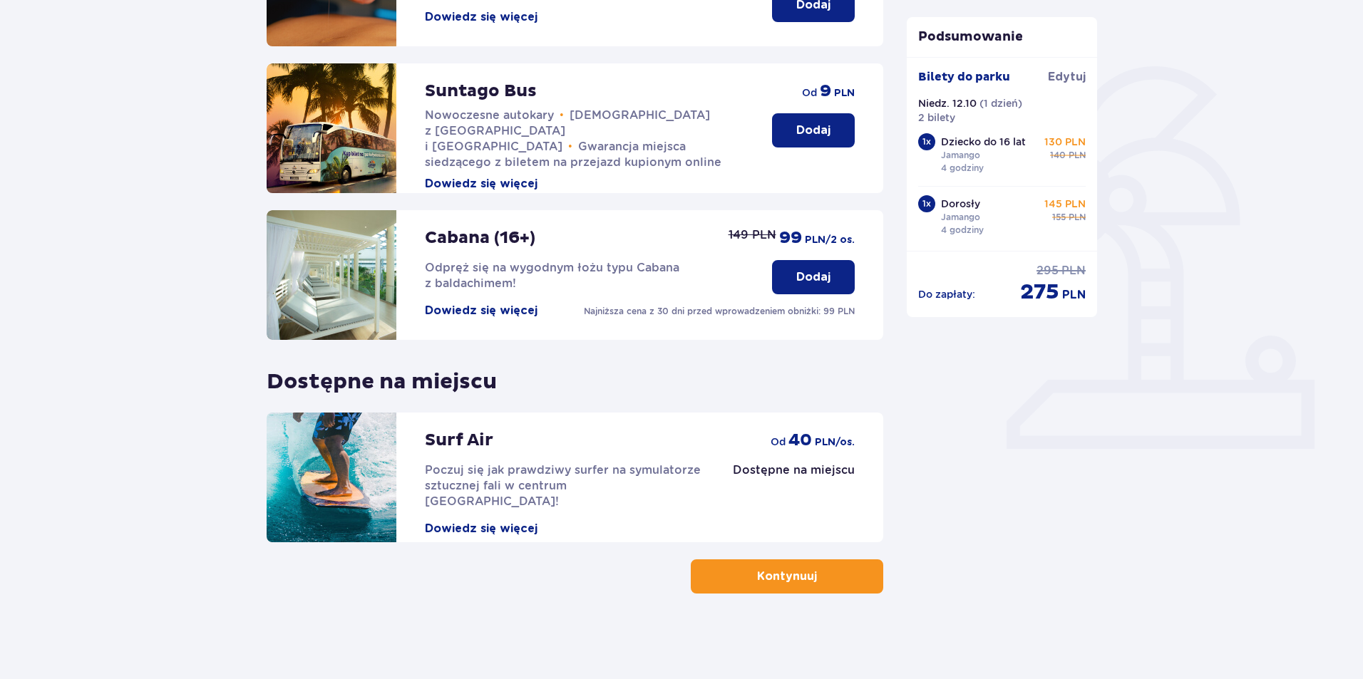
click at [840, 576] on button "Kontynuuj" at bounding box center [787, 577] width 192 height 34
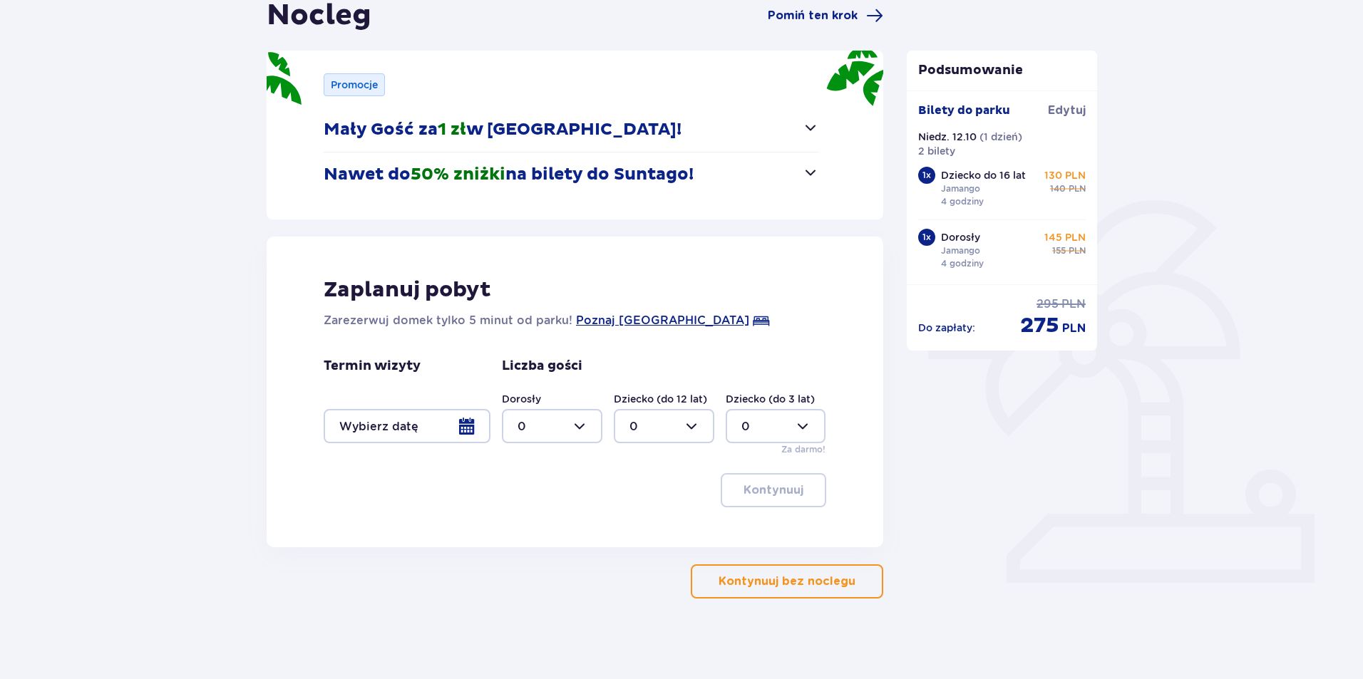
scroll to position [158, 0]
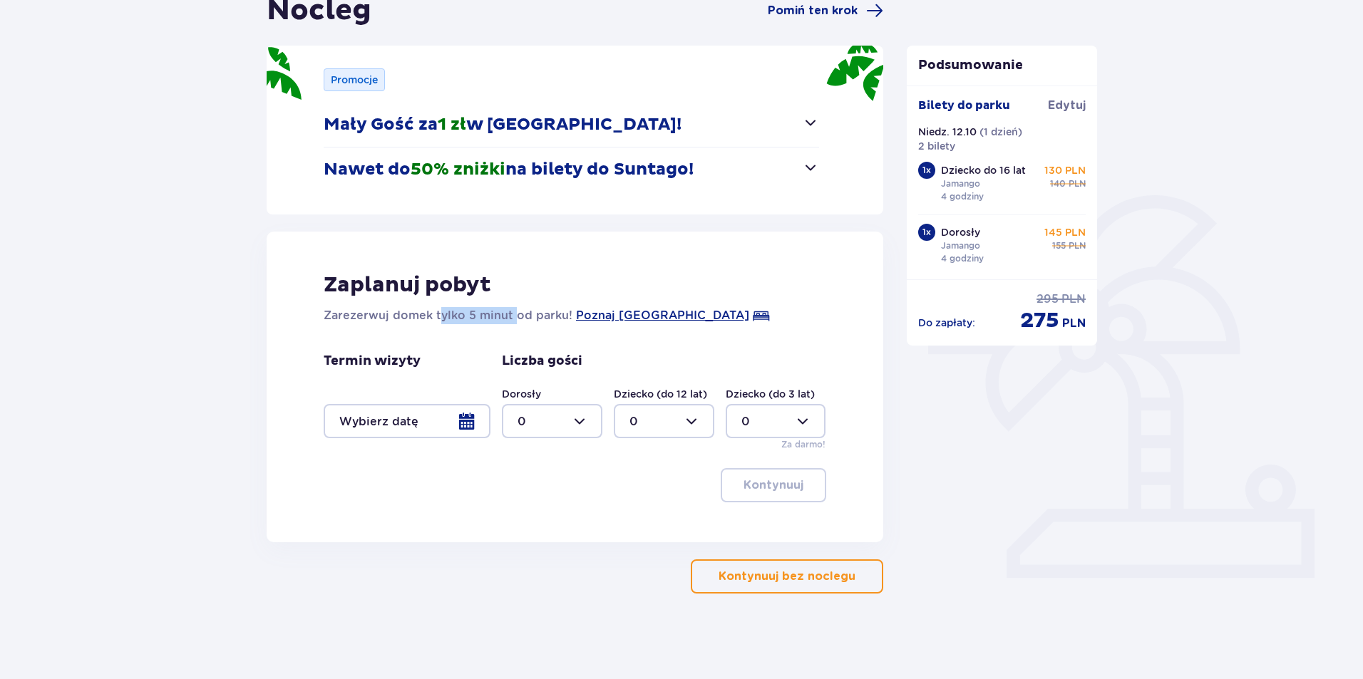
drag, startPoint x: 440, startPoint y: 313, endPoint x: 514, endPoint y: 316, distance: 73.5
click at [514, 316] on p "Zarezerwuj domek tylko 5 minut od parku!" at bounding box center [448, 315] width 249 height 17
click at [773, 579] on p "Kontynuuj bez noclegu" at bounding box center [786, 577] width 137 height 16
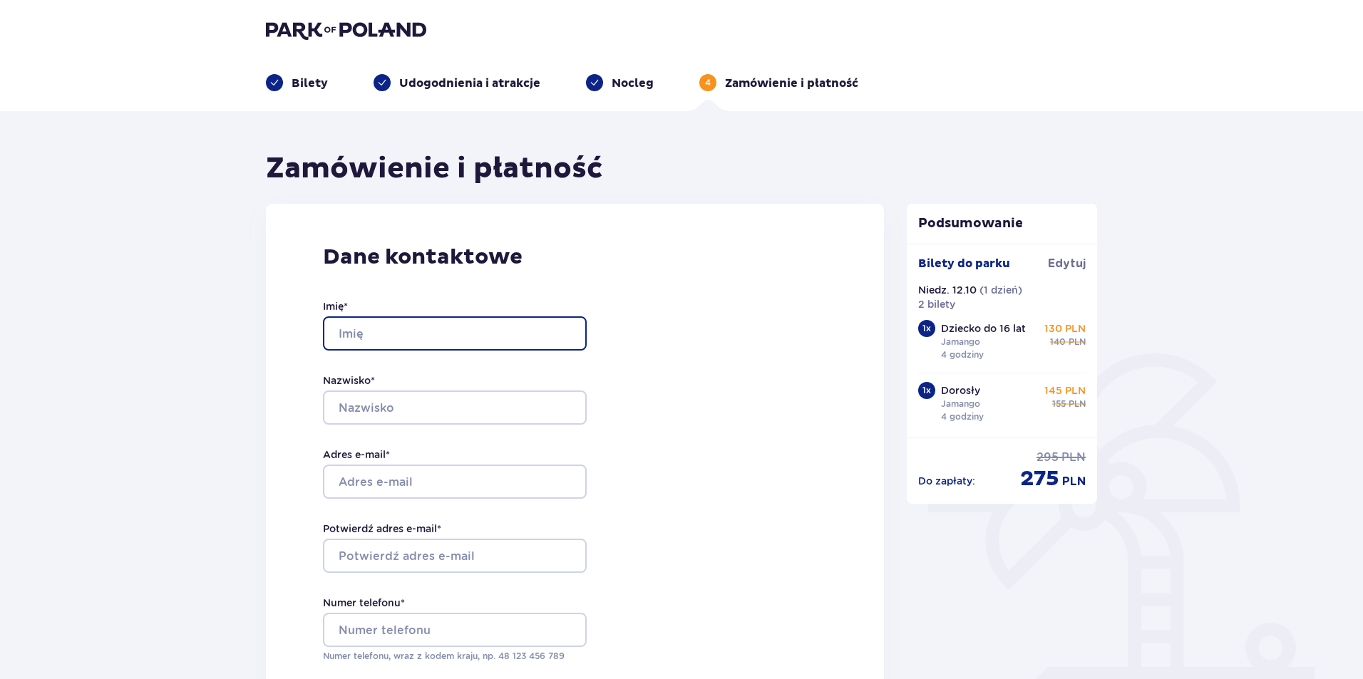
click at [468, 321] on input "Imię *" at bounding box center [455, 333] width 264 height 34
type input "Uladzislau"
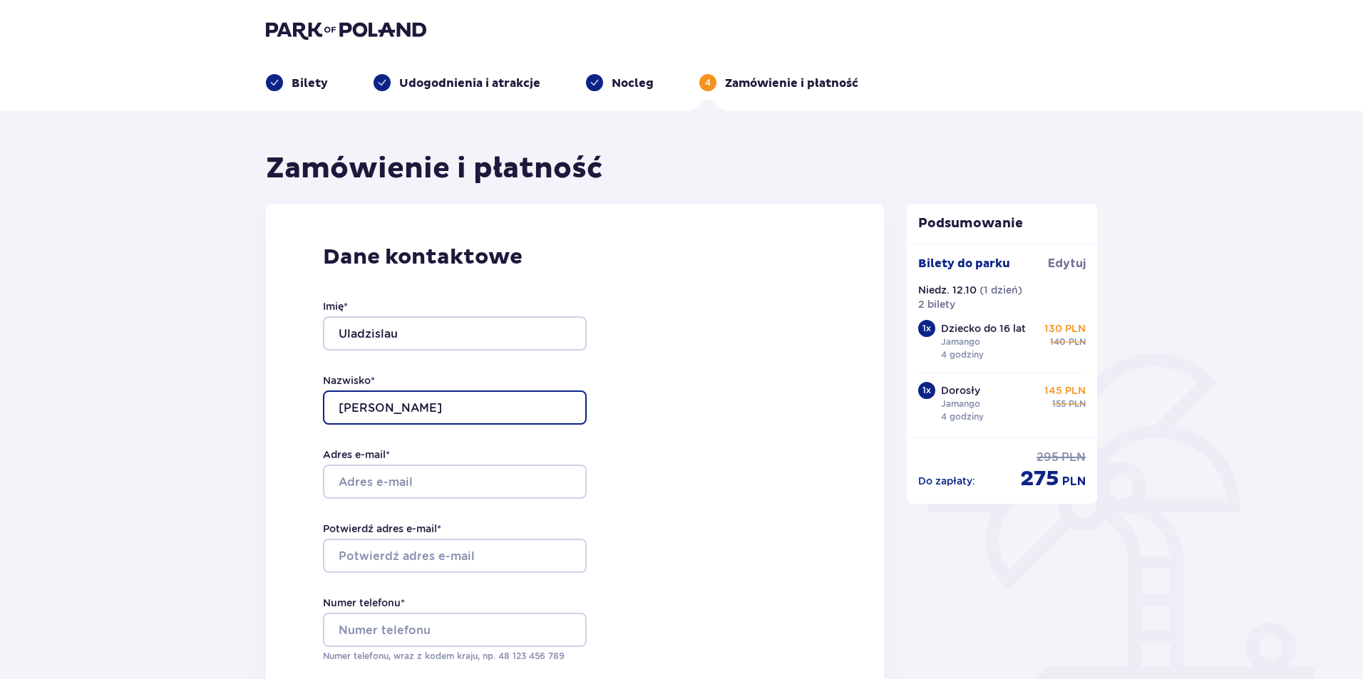
type input "Kalenik"
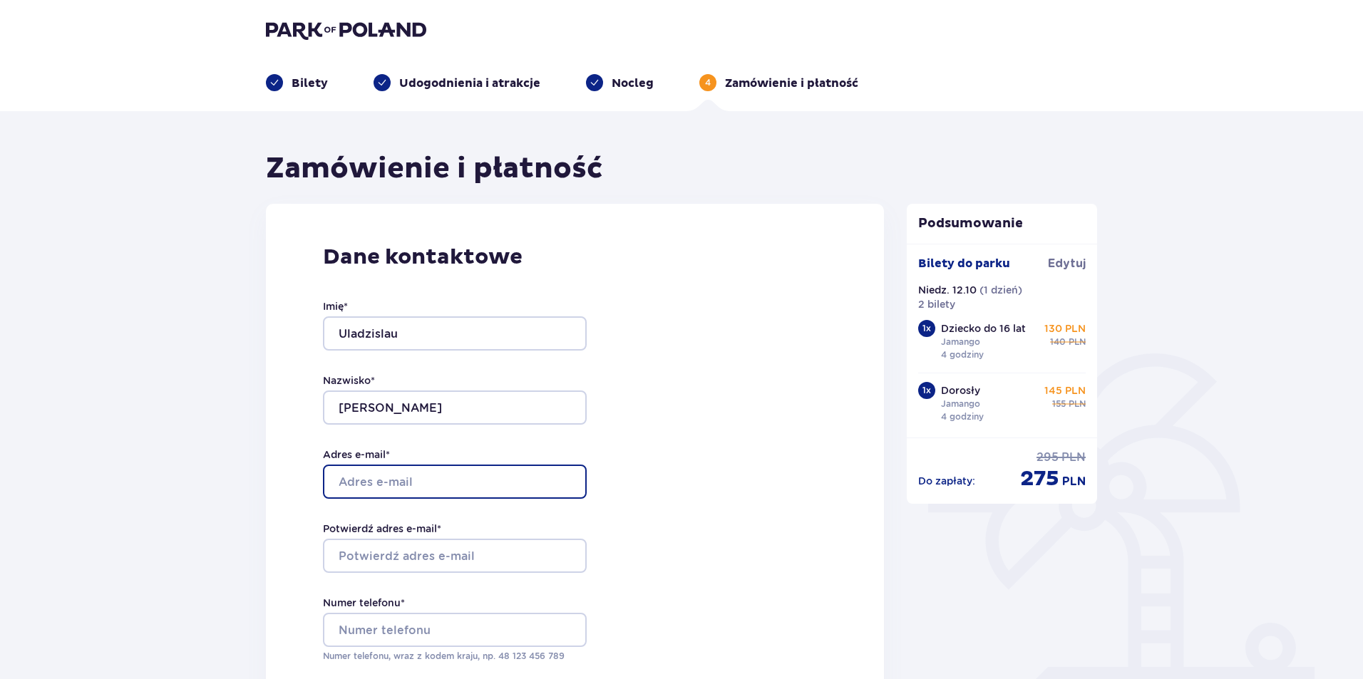
click at [373, 478] on input "Adres e-mail *" at bounding box center [455, 482] width 264 height 34
type input "[EMAIL_ADDRESS][DOMAIN_NAME]"
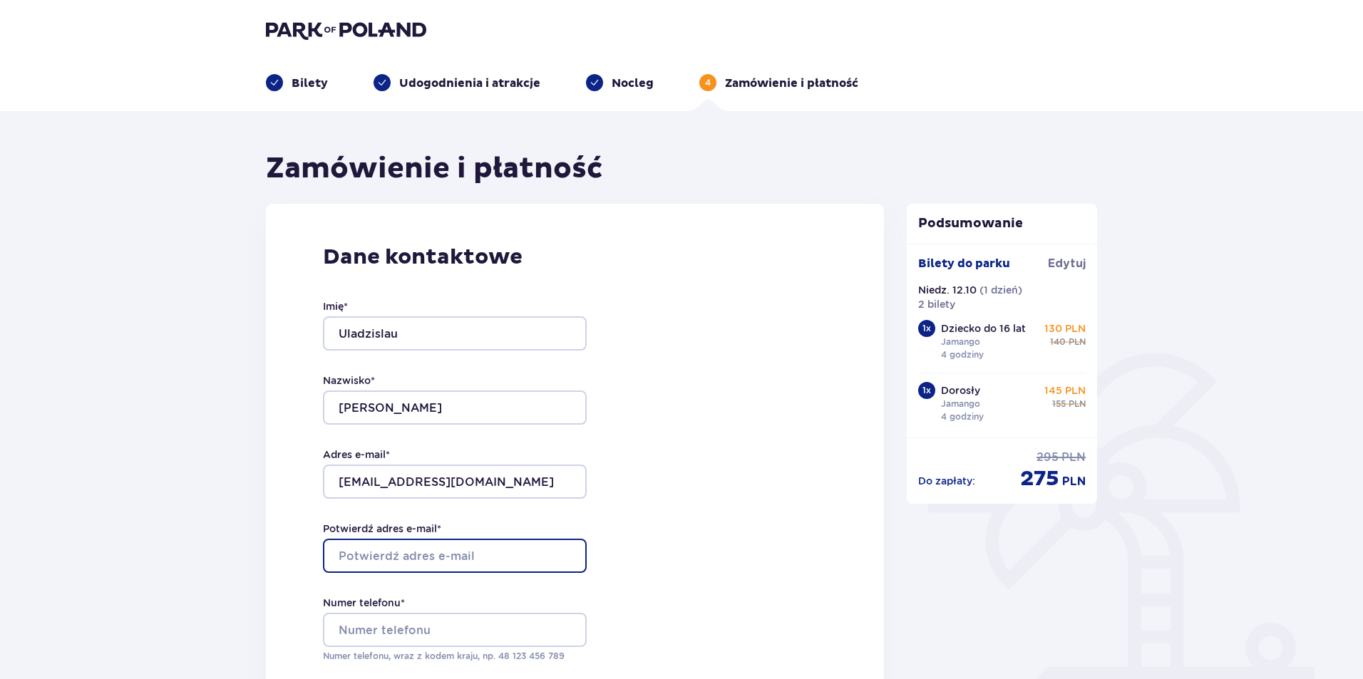
type input "[EMAIL_ADDRESS][DOMAIN_NAME]"
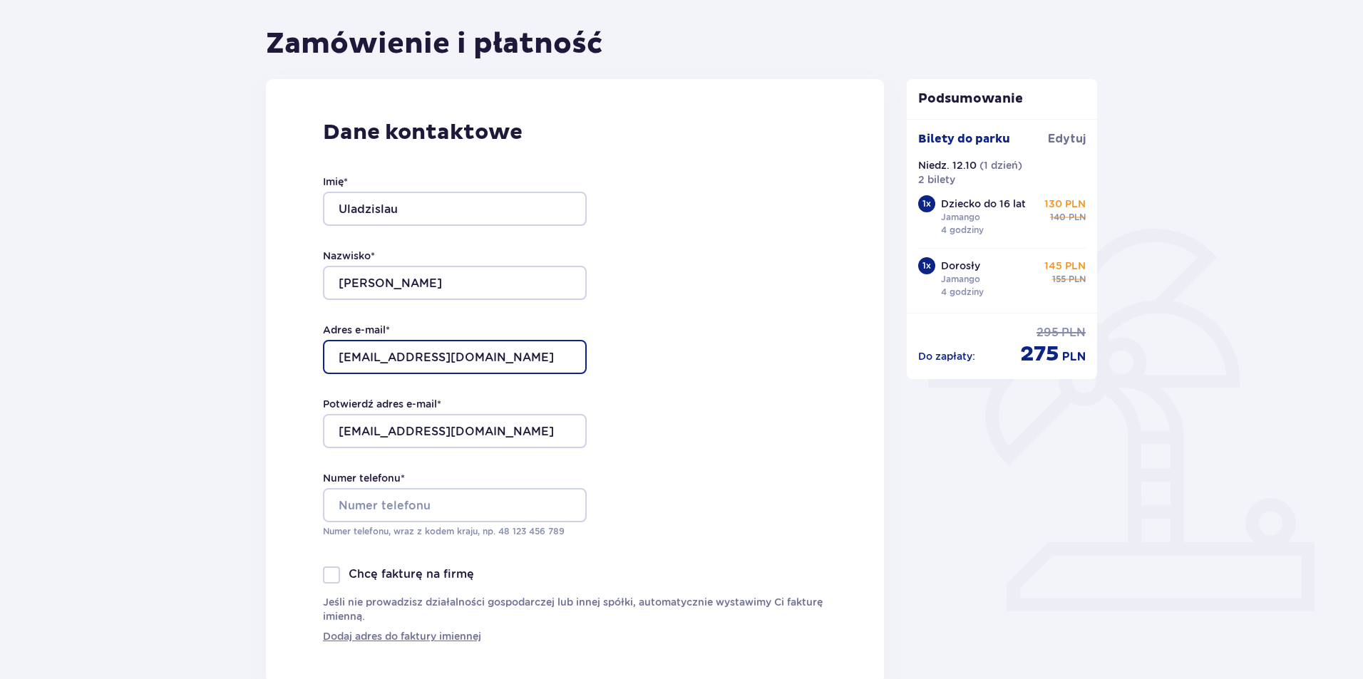
scroll to position [143, 0]
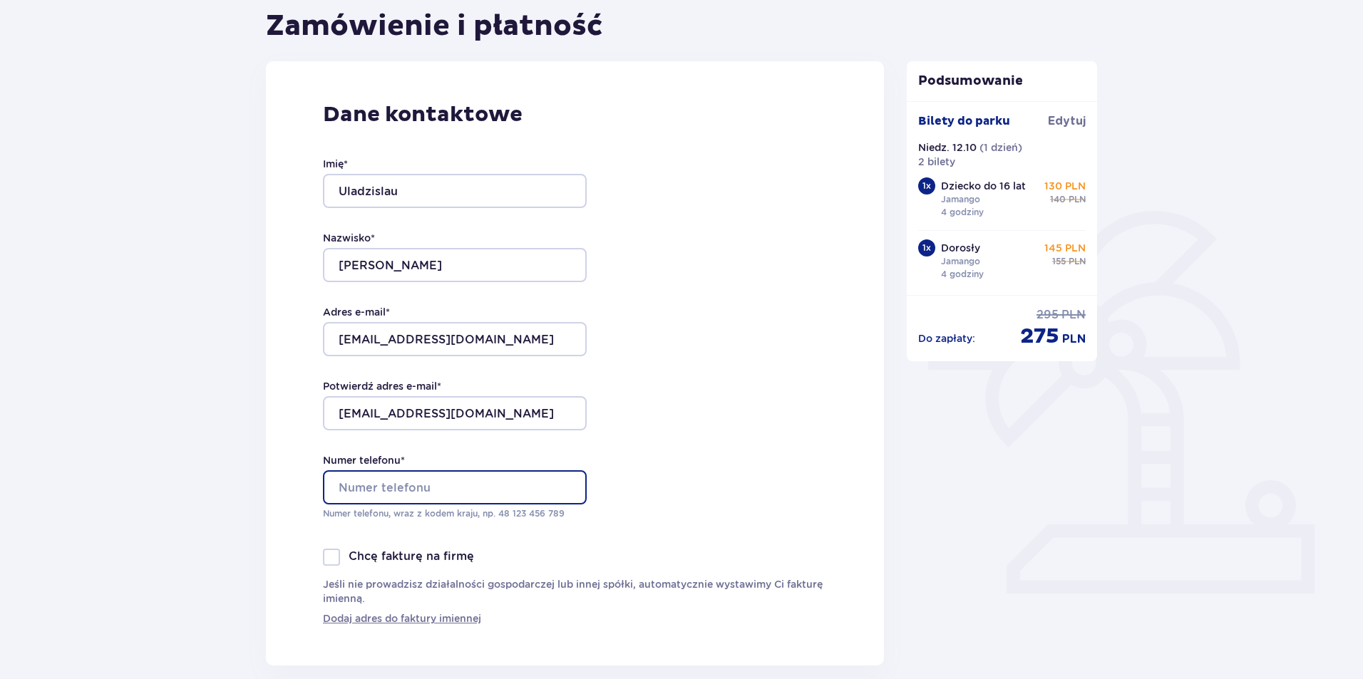
click at [503, 490] on input "Numer telefonu *" at bounding box center [455, 487] width 264 height 34
type input "730201935"
click at [820, 468] on div "Dane kontaktowe Imię * Uladzislau Nazwisko * Kalenik Adres e-mail * vlaaad.kaaa…" at bounding box center [575, 363] width 618 height 604
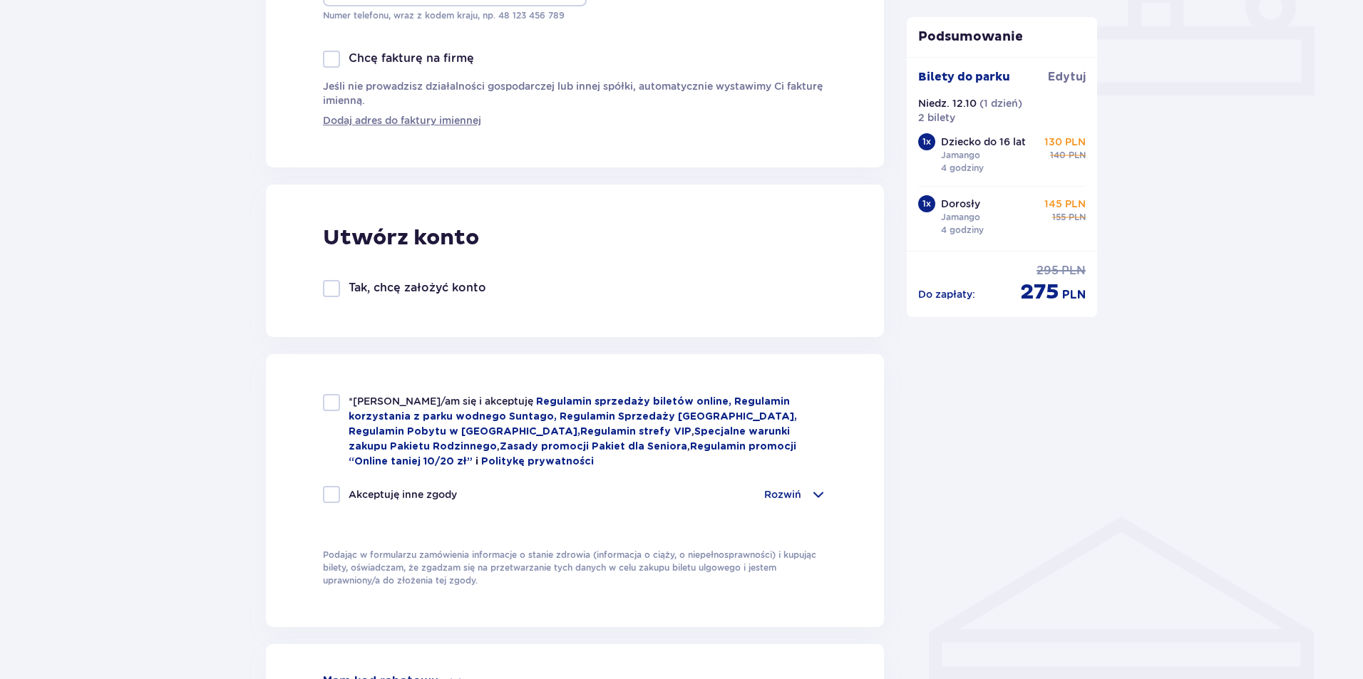
scroll to position [641, 0]
click at [333, 403] on div at bounding box center [331, 401] width 17 height 17
checkbox input "true"
click at [821, 488] on span at bounding box center [818, 493] width 17 height 17
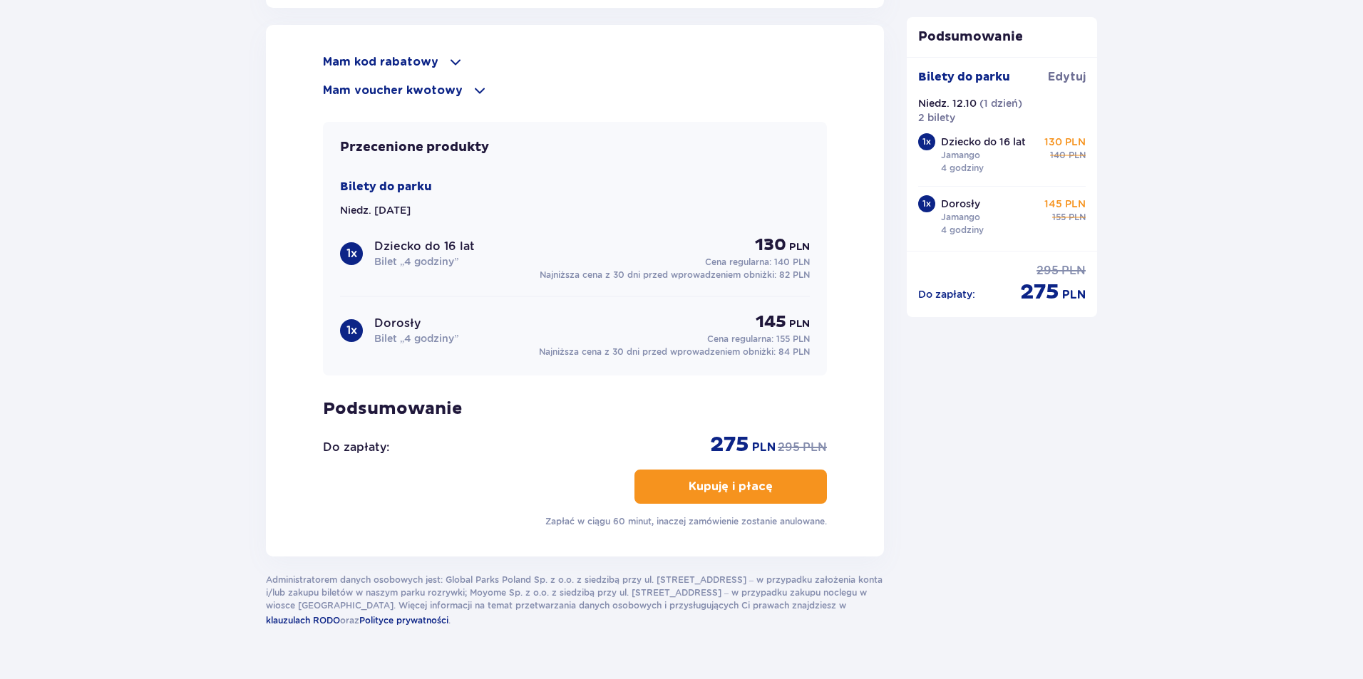
scroll to position [1661, 0]
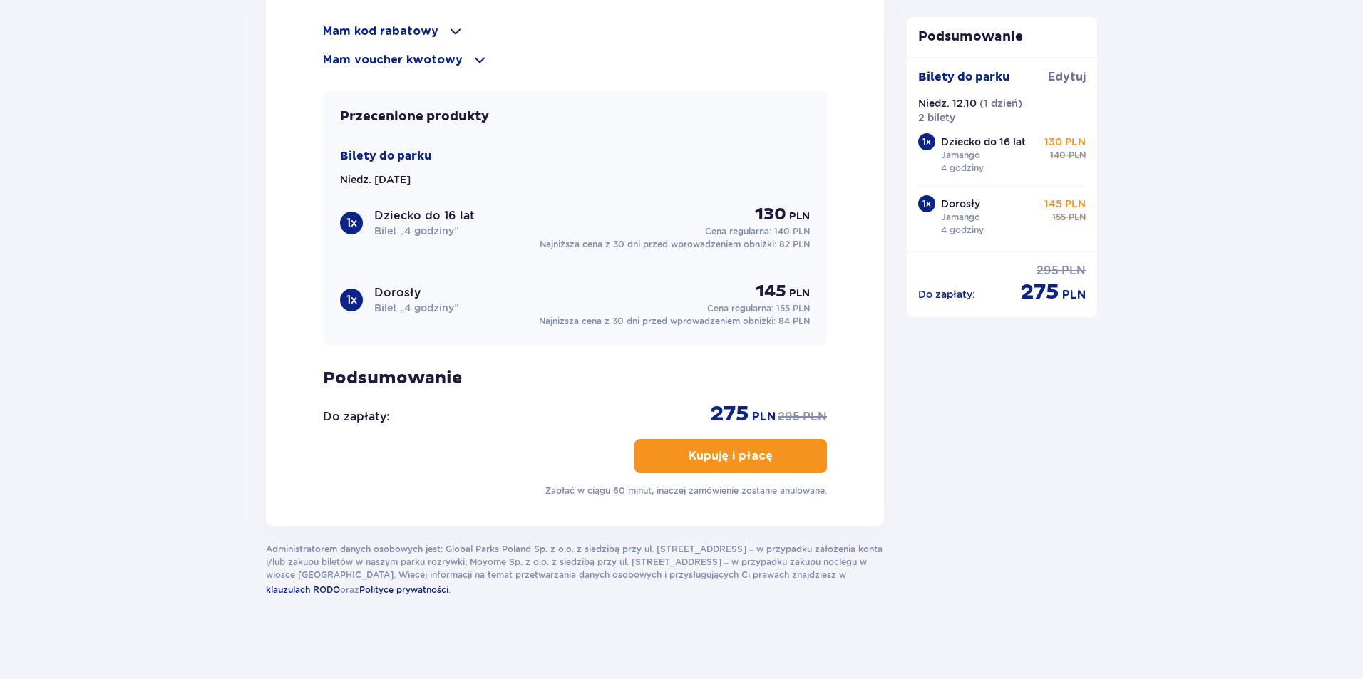
click at [799, 453] on button "Kupuję i płacę" at bounding box center [730, 456] width 192 height 34
